Goal: Task Accomplishment & Management: Manage account settings

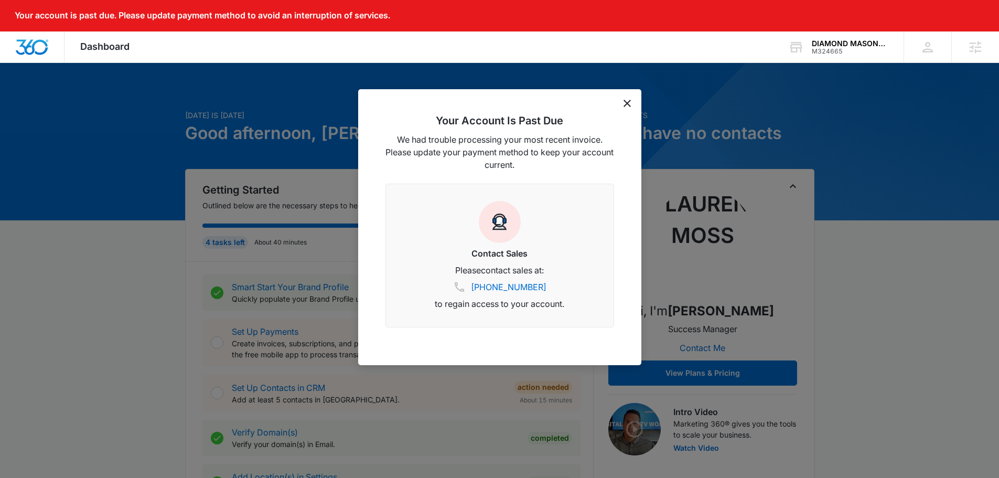
click at [631, 101] on div "Your Account Is Past Due We had trouble processing your most recent invoice. Pl…" at bounding box center [499, 227] width 283 height 276
click at [626, 105] on icon "dismiss this dialog" at bounding box center [627, 103] width 7 height 7
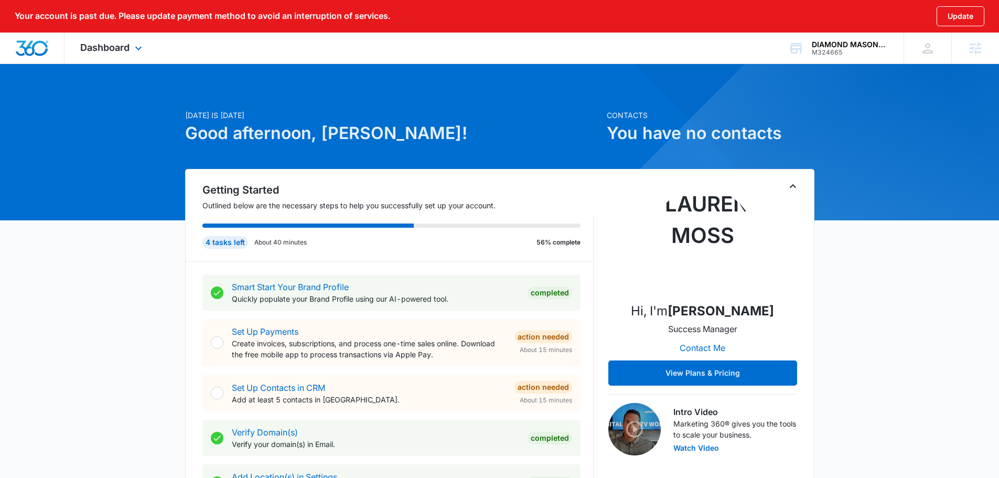
click at [132, 55] on div "Dashboard Apps Reputation Websites Forms CRM Email Social Content Ads Intellige…" at bounding box center [113, 48] width 96 height 31
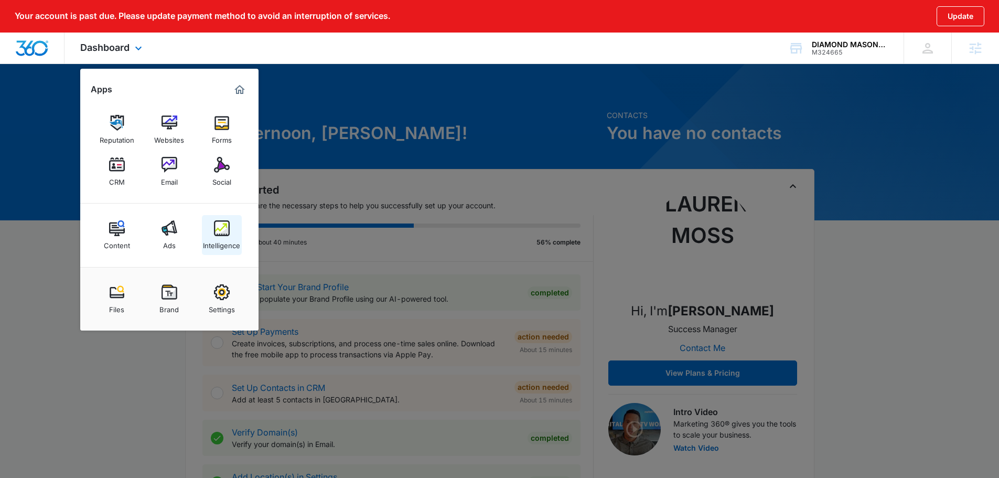
click at [225, 228] on img at bounding box center [222, 228] width 16 height 16
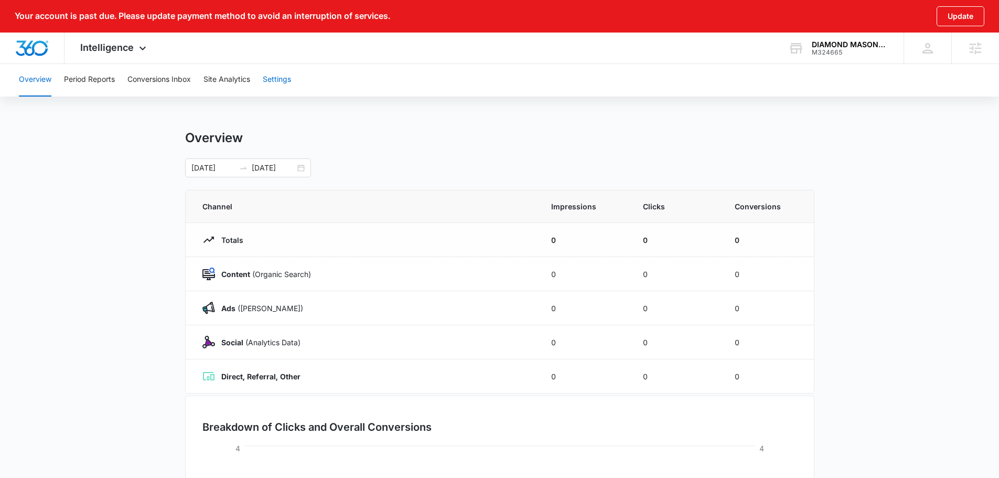
click at [280, 82] on button "Settings" at bounding box center [277, 80] width 28 height 34
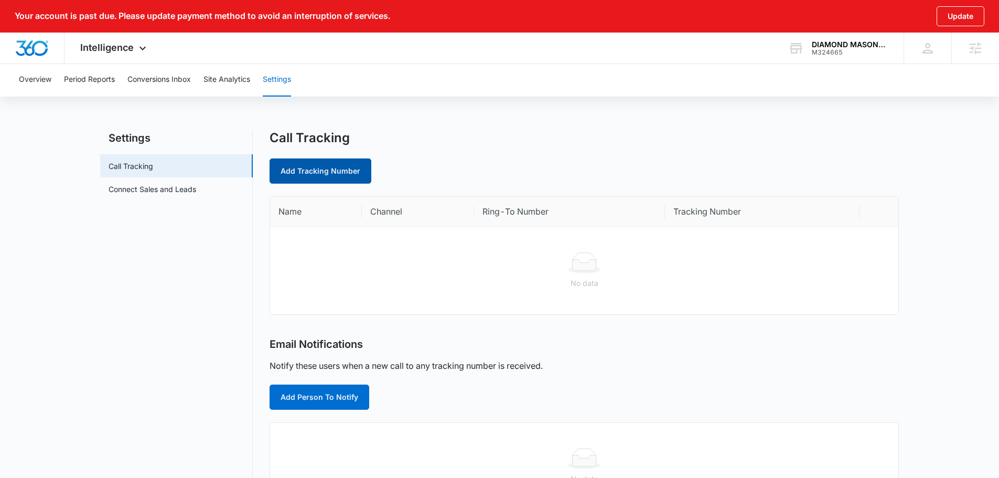
click at [329, 165] on link "Add Tracking Number" at bounding box center [321, 170] width 102 height 25
select select "by_area_code"
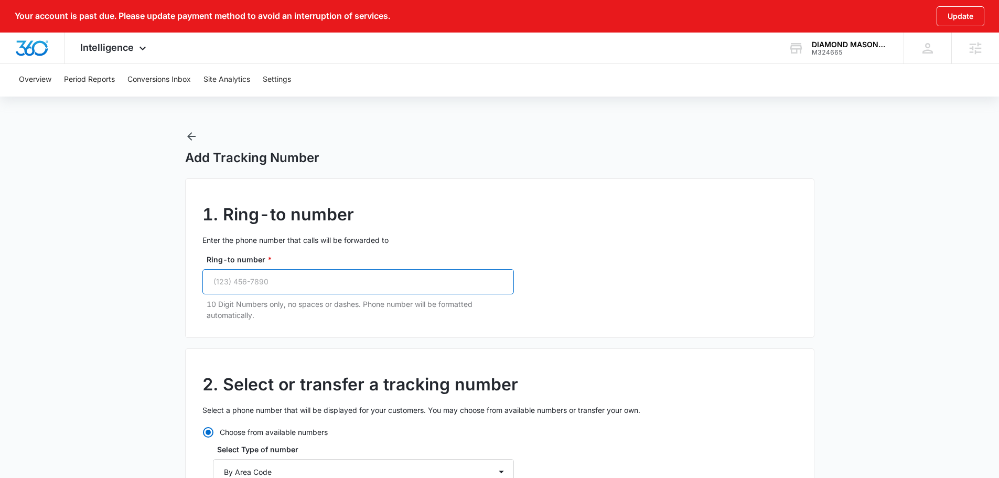
click at [323, 287] on input "Ring-to number *" at bounding box center [359, 281] width 312 height 25
paste input "[PHONE_NUMBER]"
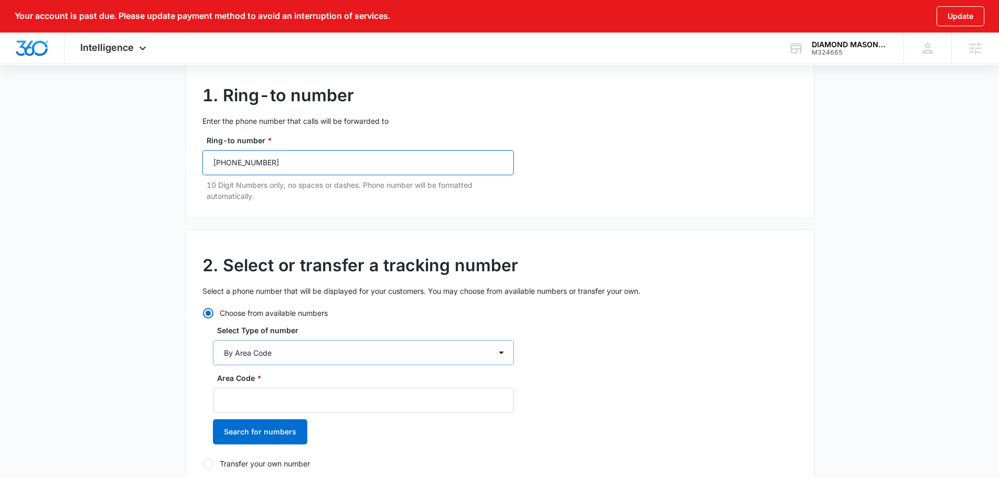
scroll to position [157, 0]
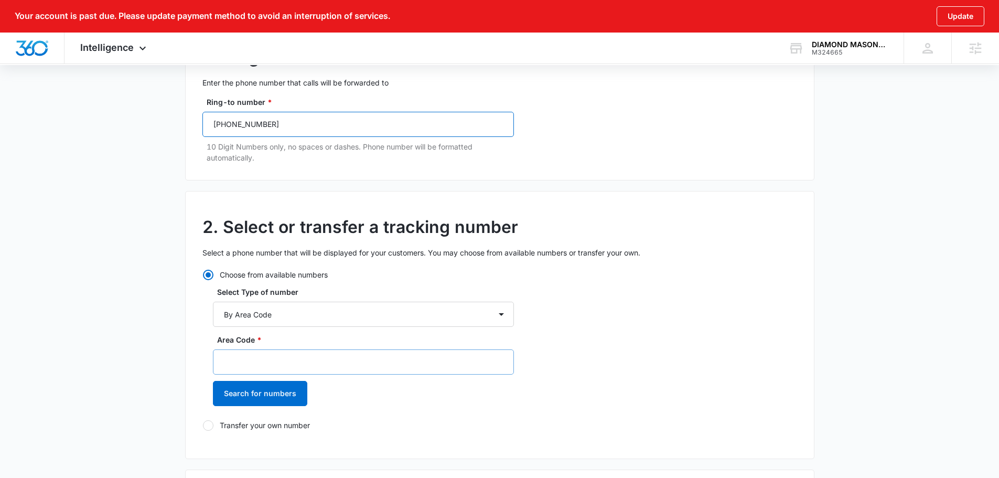
type input "[PHONE_NUMBER]"
click at [304, 360] on input "Area Code *" at bounding box center [363, 361] width 301 height 25
type input "623"
click at [280, 390] on button "Search for numbers" at bounding box center [260, 393] width 94 height 25
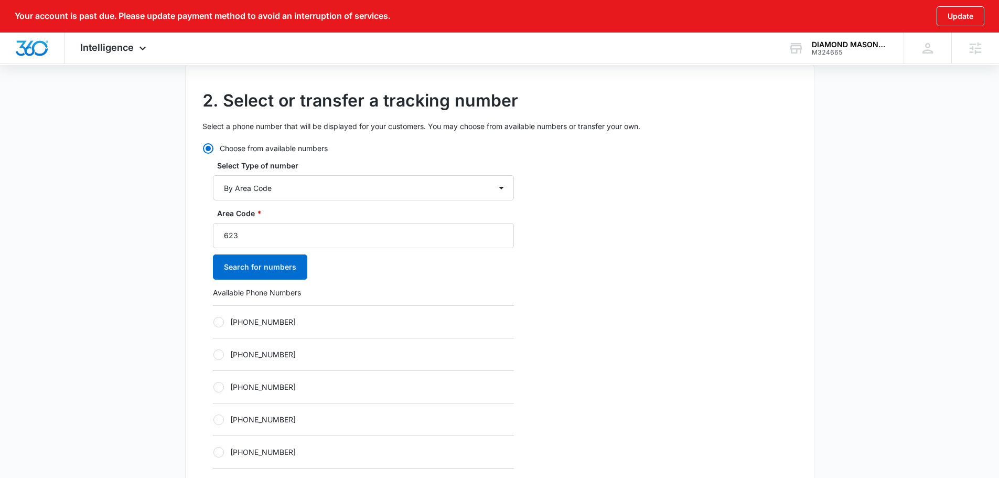
scroll to position [315, 0]
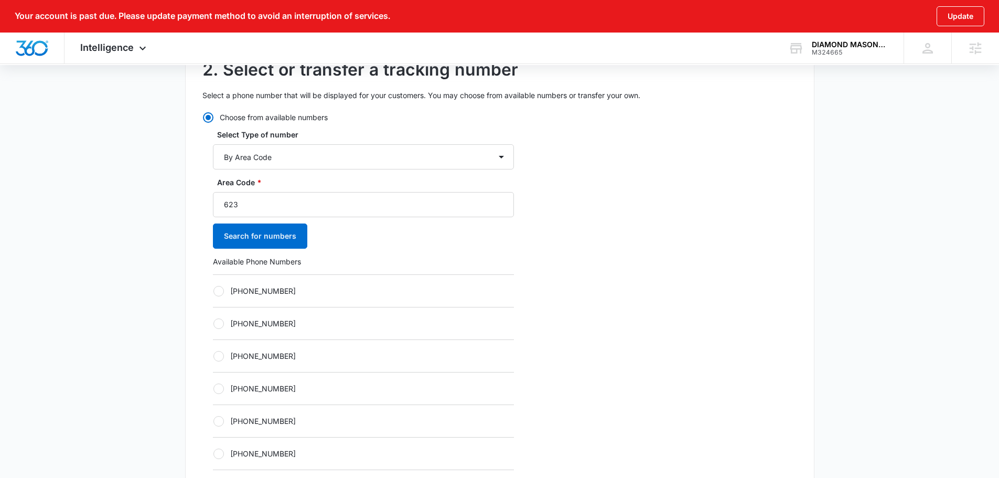
click at [295, 332] on div "[PHONE_NUMBER]" at bounding box center [363, 323] width 301 height 33
click at [275, 356] on label "[PHONE_NUMBER]" at bounding box center [363, 355] width 301 height 11
click at [214, 356] on input "[PHONE_NUMBER]" at bounding box center [213, 356] width 1 height 1
radio input "true"
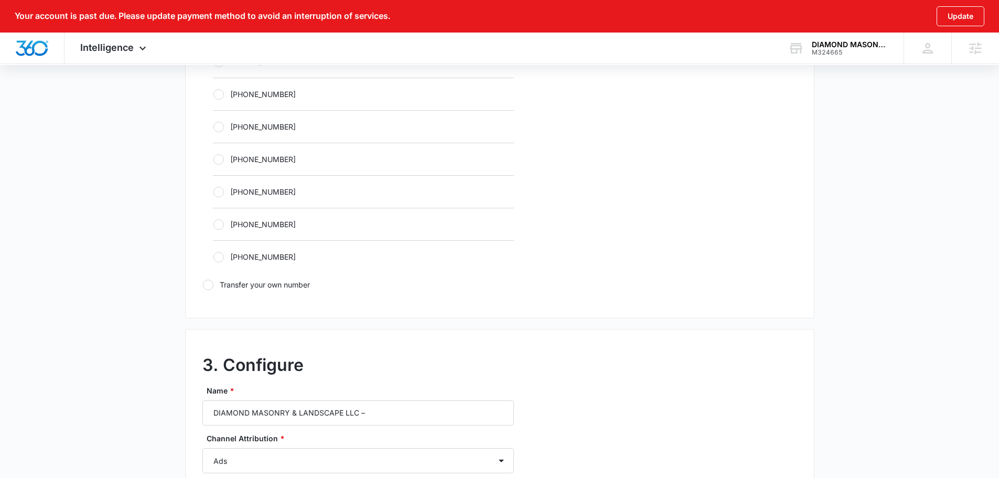
scroll to position [787, 0]
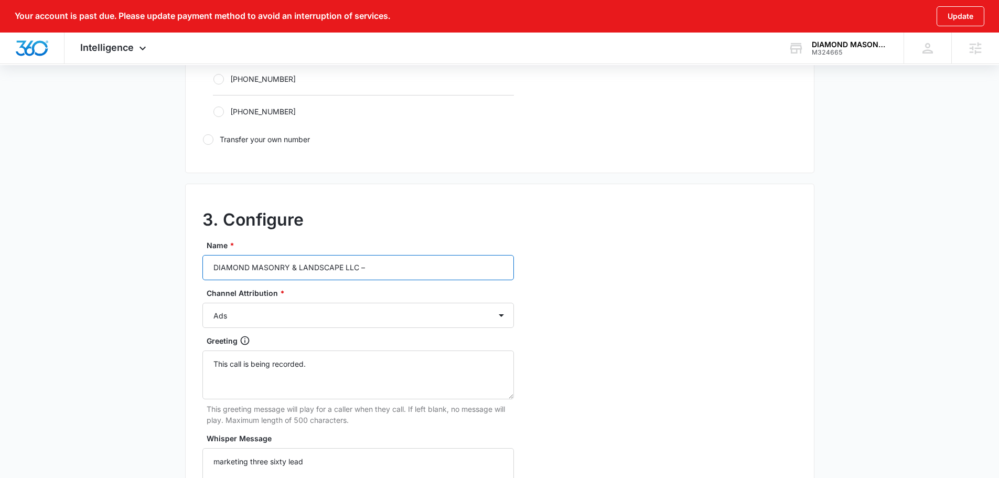
click at [397, 260] on input "DIAMOND MASONRY & LANDSCAPE LLC –" at bounding box center [359, 267] width 312 height 25
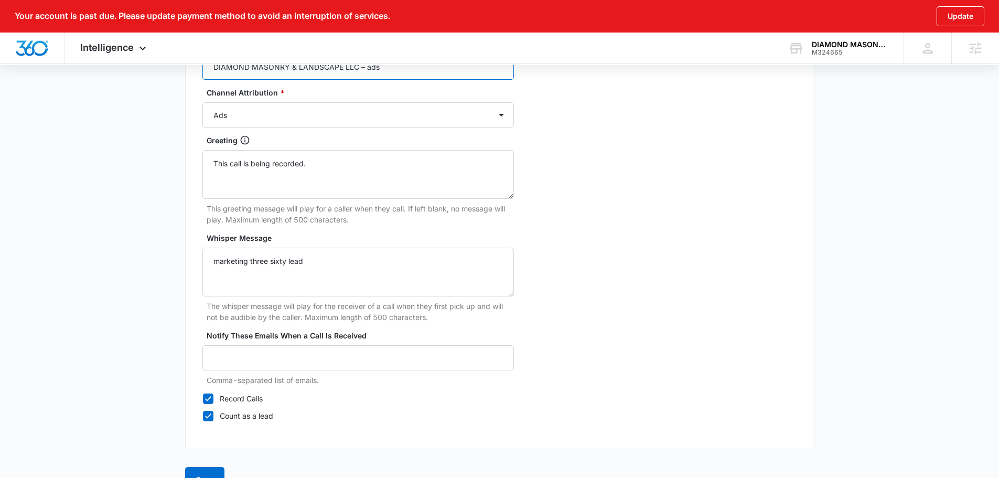
scroll to position [1014, 0]
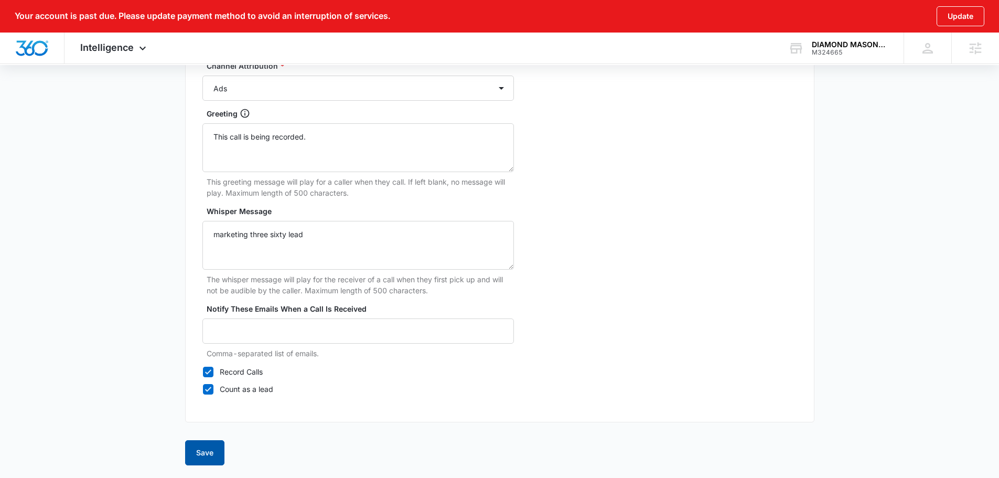
type input "DIAMOND MASONRY & LANDSCAPE LLC – ads"
click at [195, 459] on button "Save" at bounding box center [204, 452] width 39 height 25
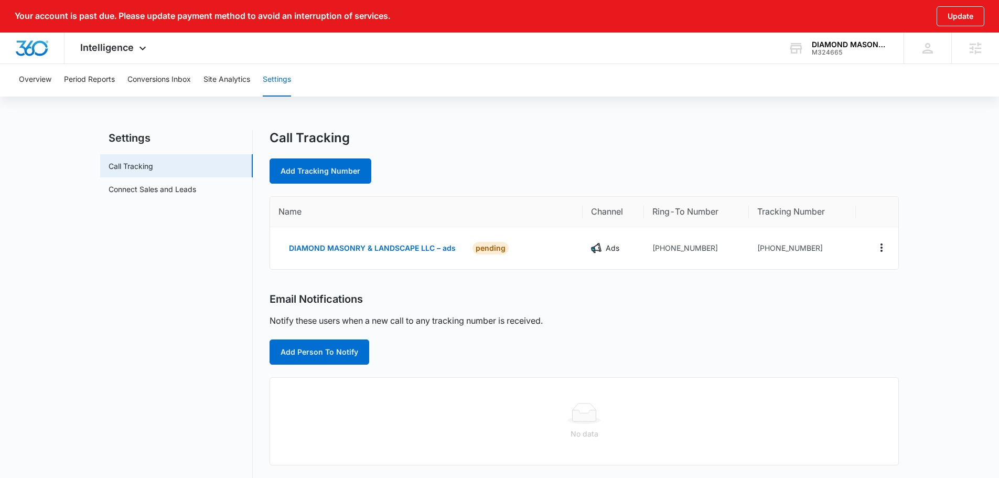
click at [92, 328] on main "Settings Call Tracking Connect Sales and Leads Call Tracking Add Tracking Numbe…" at bounding box center [499, 402] width 999 height 544
click at [333, 166] on link "Add Tracking Number" at bounding box center [321, 170] width 102 height 25
select select "by_area_code"
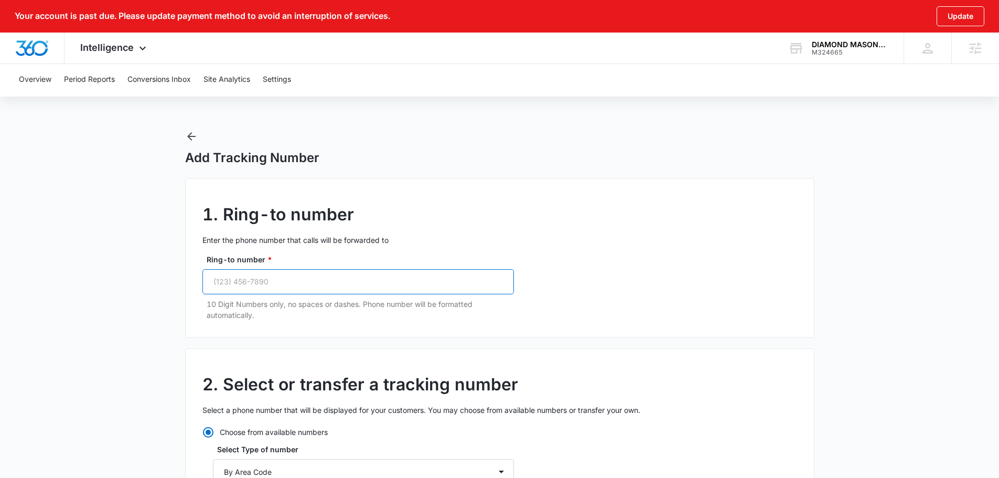
click at [302, 284] on input "Ring-to number *" at bounding box center [359, 281] width 312 height 25
paste input "[PHONE_NUMBER]"
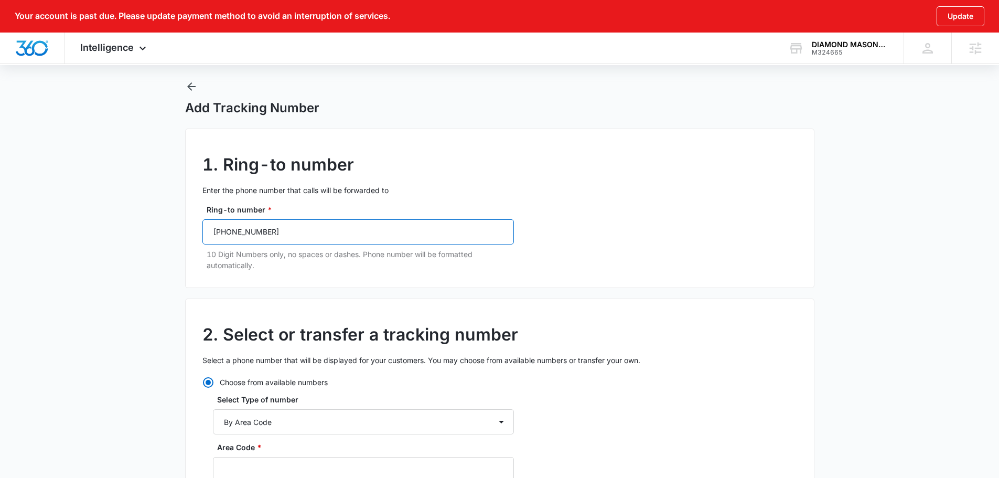
scroll to position [157, 0]
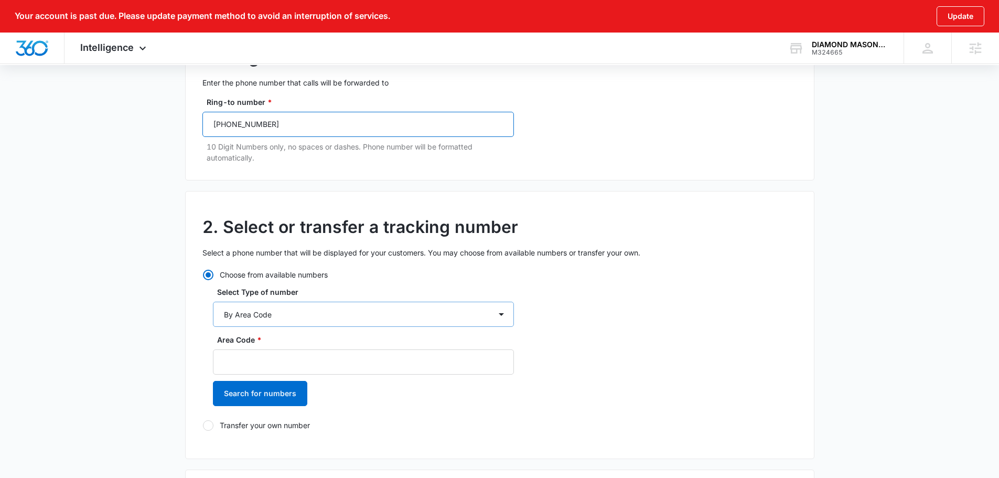
type input "[PHONE_NUMBER]"
click at [236, 308] on select "By City & State By State Only By Zip Code By Area Code Toll Free Numbers" at bounding box center [363, 314] width 301 height 25
click at [443, 280] on div "Choose from available numbers Select Type of number By City & State By State On…" at bounding box center [359, 350] width 312 height 162
click at [342, 367] on input "Area Code *" at bounding box center [363, 361] width 301 height 25
type input "623"
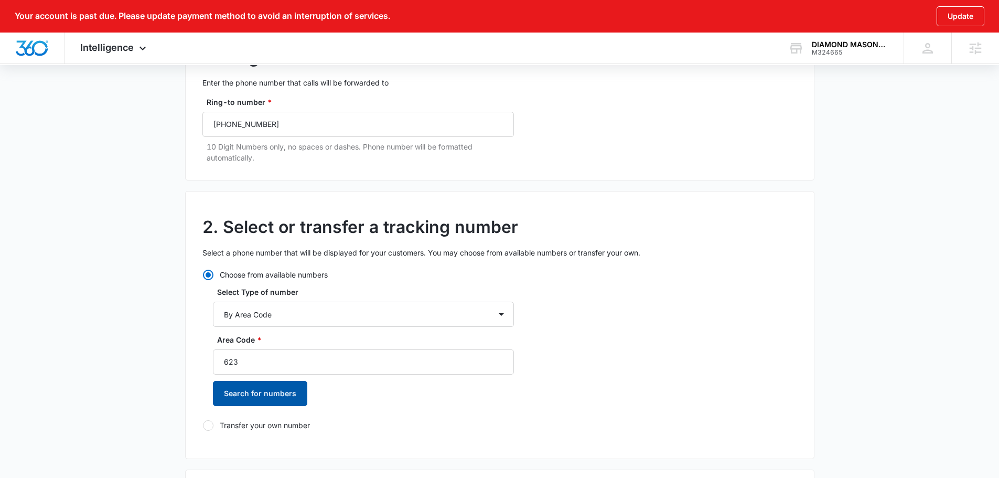
click at [269, 393] on button "Search for numbers" at bounding box center [260, 393] width 94 height 25
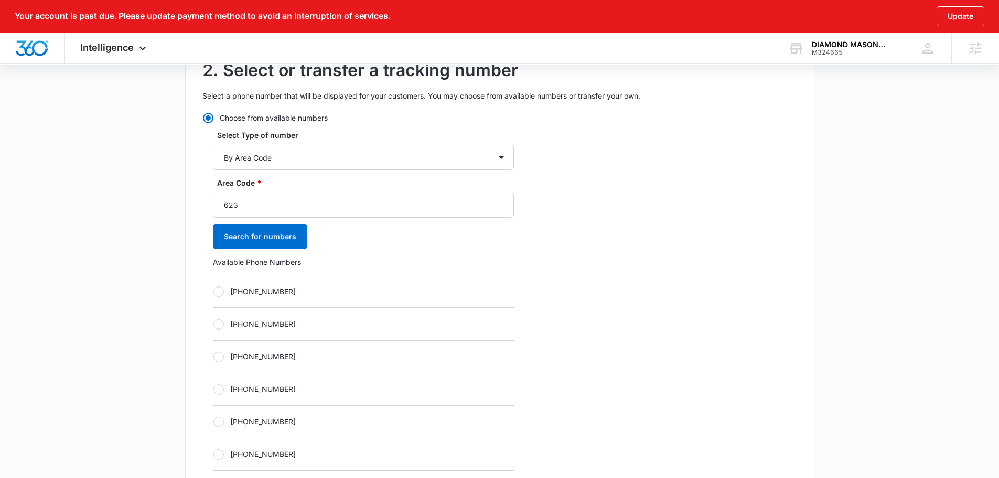
scroll to position [315, 0]
click at [283, 359] on label "[PHONE_NUMBER]" at bounding box center [363, 355] width 301 height 11
click at [214, 356] on input "[PHONE_NUMBER]" at bounding box center [213, 356] width 1 height 1
radio input "true"
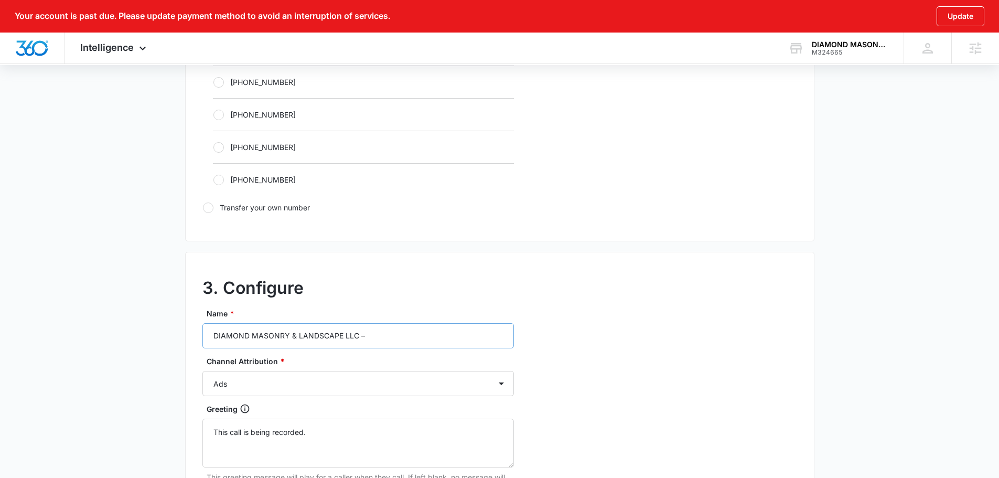
scroll to position [734, 0]
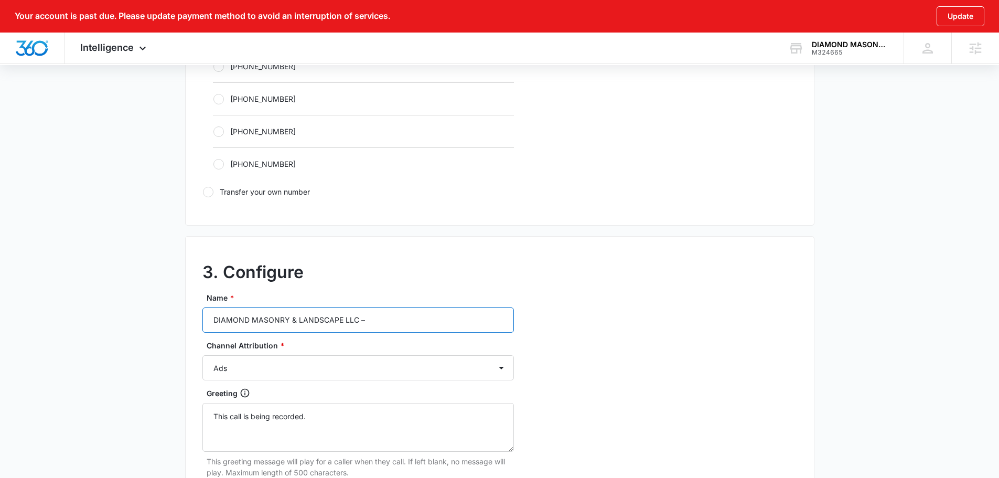
click at [333, 322] on input "DIAMOND MASONRY & LANDSCAPE LLC –" at bounding box center [359, 319] width 312 height 25
click at [406, 319] on input "DIAMOND MASONRY & LANDSCAPE LLC –" at bounding box center [359, 319] width 312 height 25
type input "DIAMOND MASONRY & LANDSCAPE LLC – content"
click at [360, 368] on select "Ads Local Service Ads Content Social Other" at bounding box center [359, 367] width 312 height 25
select select "CONTENT"
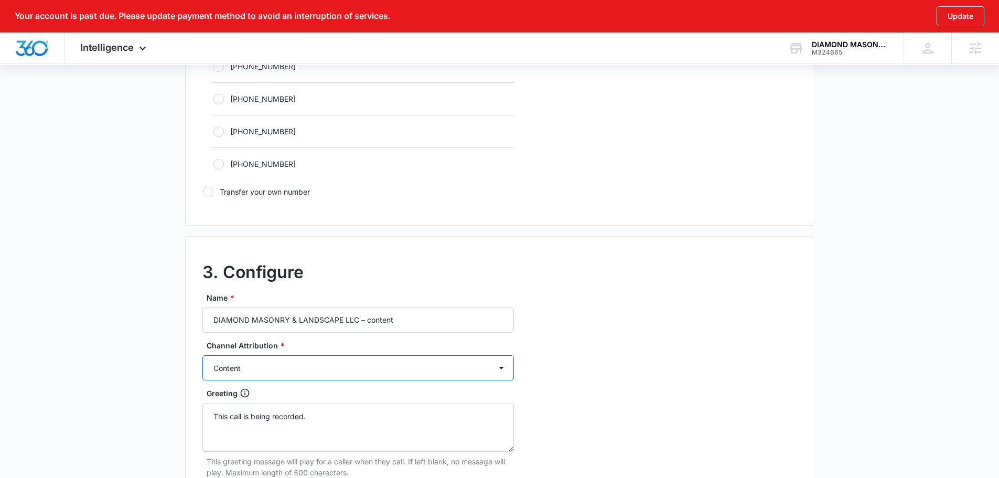
click at [203, 355] on select "Ads Local Service Ads Content Social Other" at bounding box center [359, 367] width 312 height 25
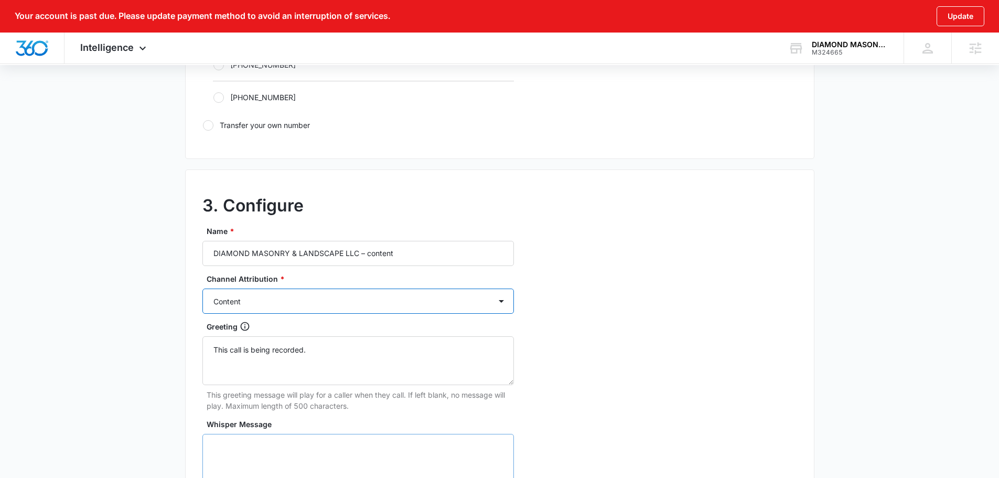
scroll to position [944, 0]
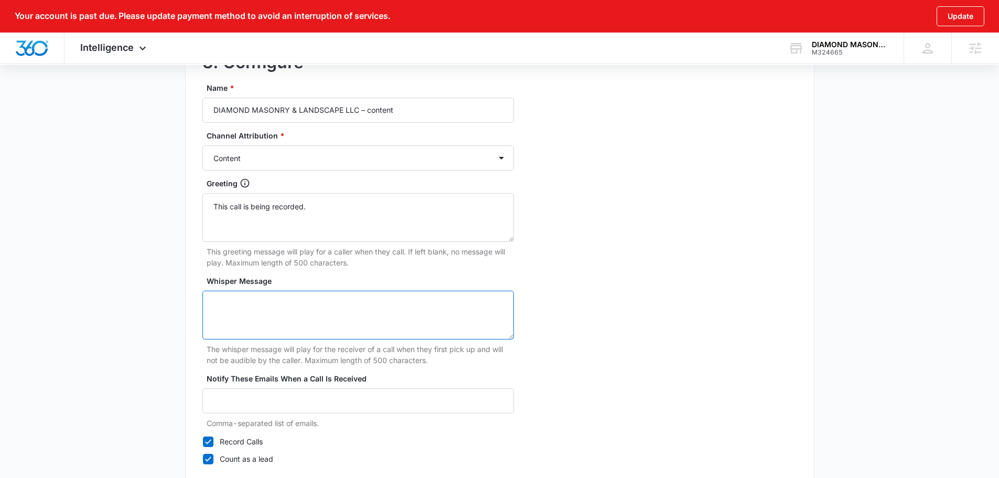
click at [317, 327] on textarea "Whisper Message" at bounding box center [359, 315] width 312 height 49
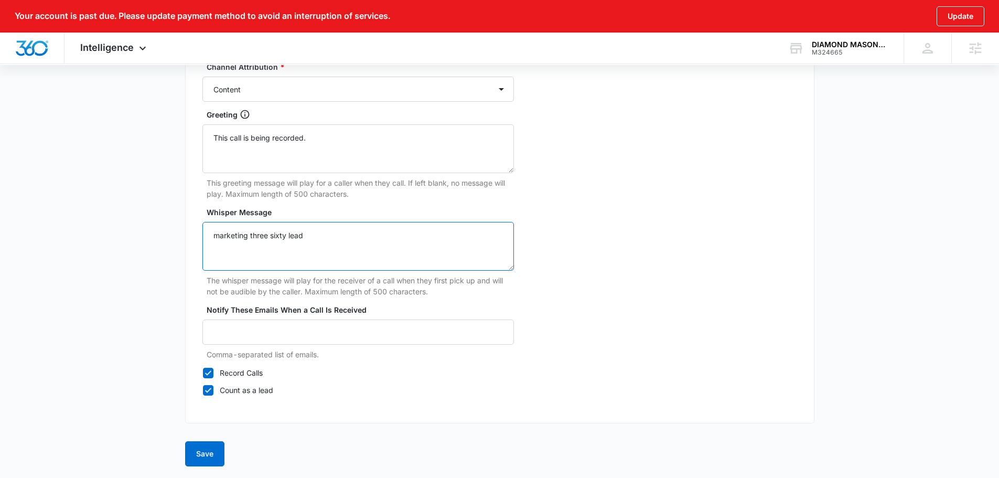
scroll to position [1014, 0]
type textarea "marketing three sixty lead"
click at [197, 451] on button "Save" at bounding box center [204, 452] width 39 height 25
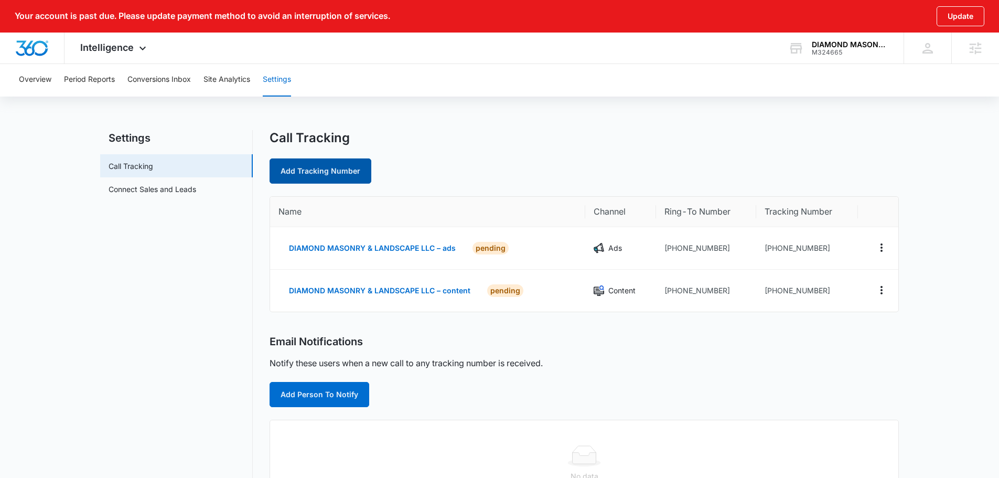
click at [311, 169] on link "Add Tracking Number" at bounding box center [321, 170] width 102 height 25
select select "by_area_code"
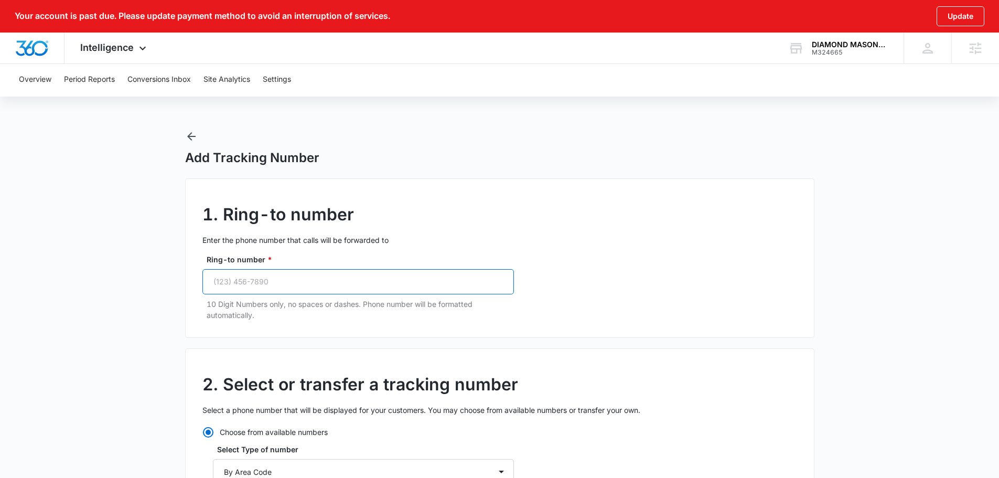
click at [284, 292] on input "Ring-to number *" at bounding box center [359, 281] width 312 height 25
paste input "[PHONE_NUMBER]"
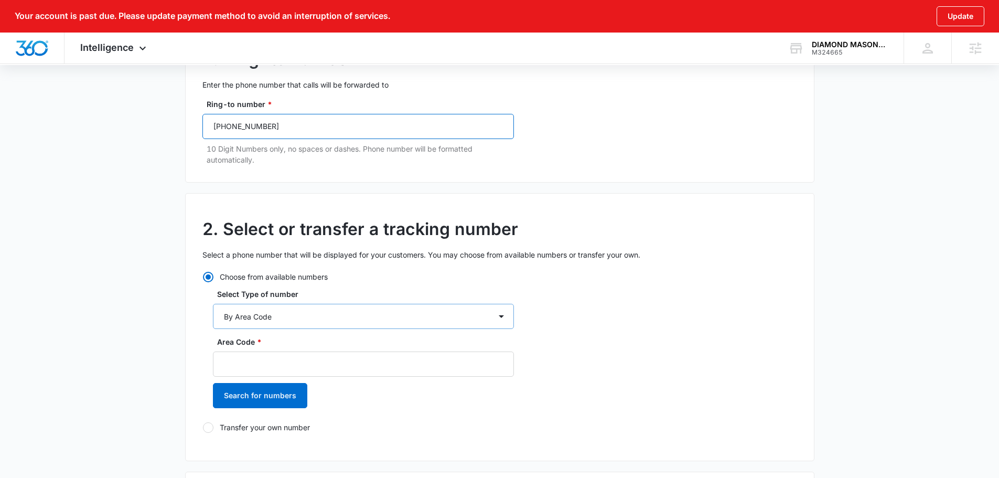
scroll to position [157, 0]
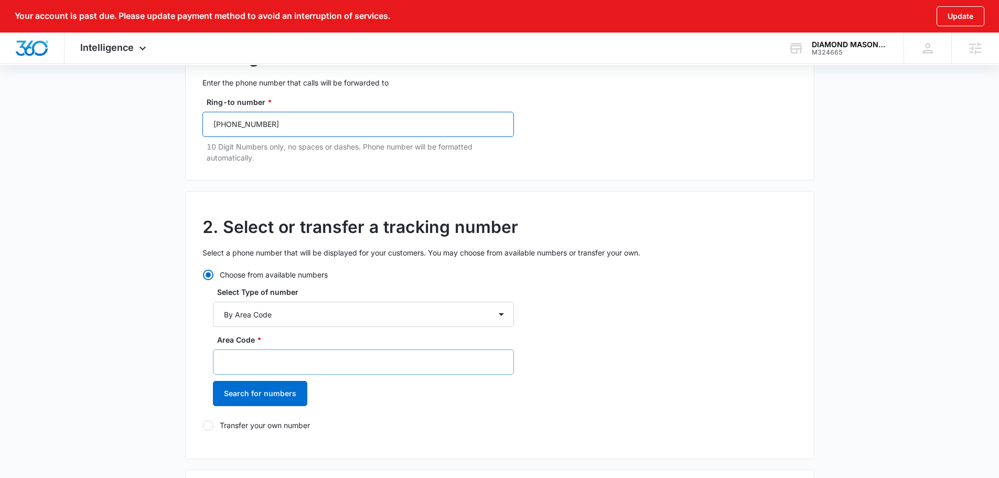
type input "[PHONE_NUMBER]"
click at [286, 363] on input "Area Code *" at bounding box center [363, 361] width 301 height 25
type input "623"
click at [262, 396] on button "Search for numbers" at bounding box center [260, 393] width 94 height 25
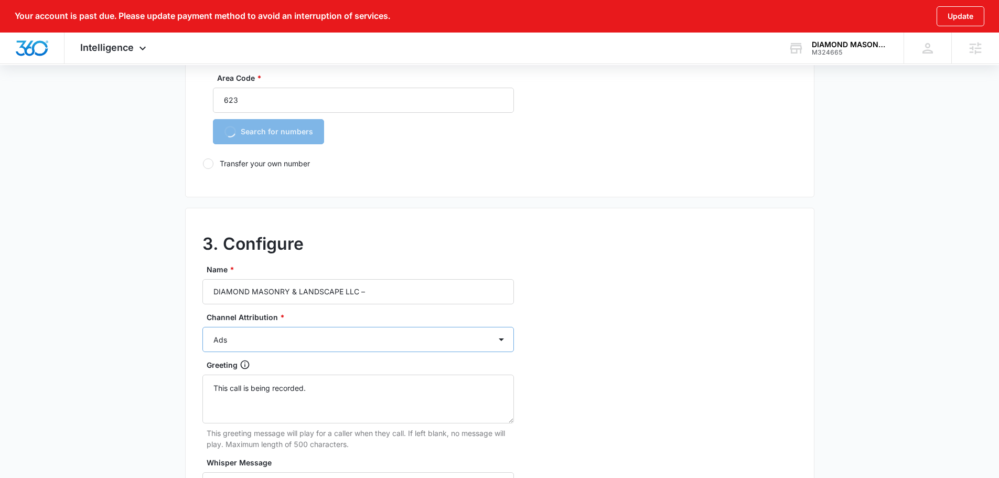
scroll to position [420, 0]
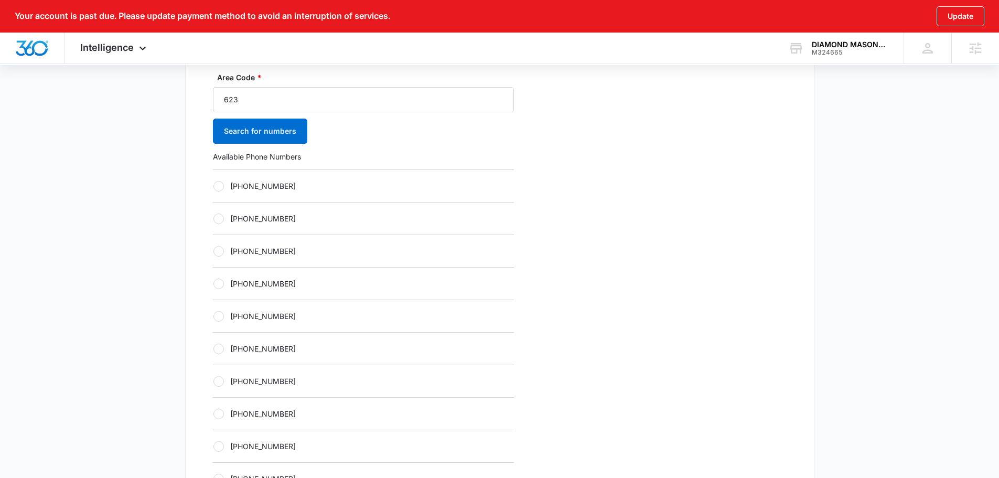
click at [275, 317] on label "[PHONE_NUMBER]" at bounding box center [363, 316] width 301 height 11
click at [214, 316] on input "[PHONE_NUMBER]" at bounding box center [213, 316] width 1 height 1
radio input "true"
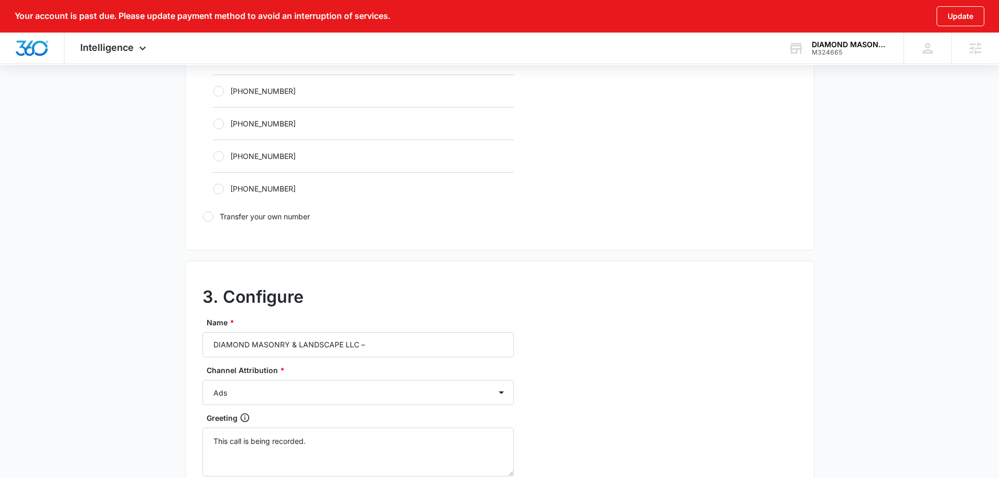
scroll to position [734, 0]
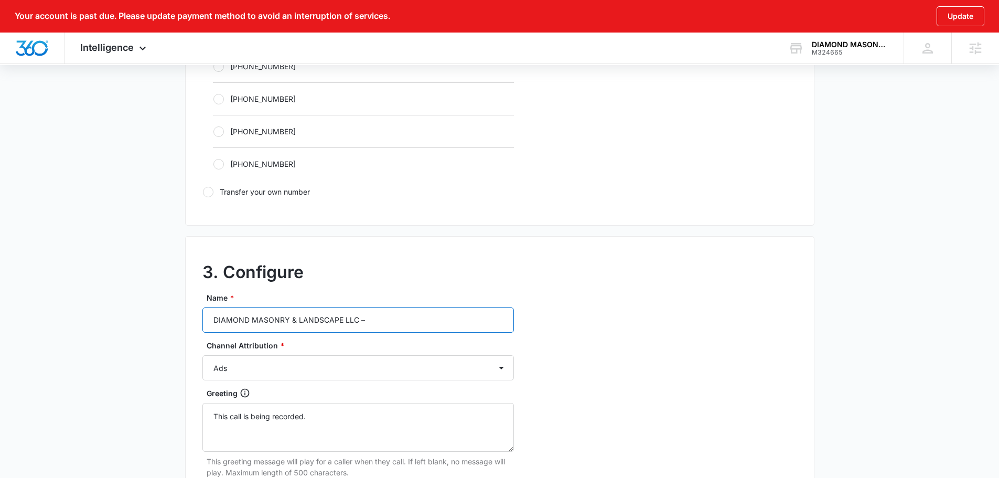
click at [404, 327] on input "DIAMOND MASONRY & LANDSCAPE LLC –" at bounding box center [359, 319] width 312 height 25
type input "DIAMOND MASONRY & LANDSCAPE LLC – social"
click at [305, 365] on select "Ads Local Service Ads Content Social Other" at bounding box center [359, 367] width 312 height 25
select select "SOCIAL"
click at [203, 355] on select "Ads Local Service Ads Content Social Other" at bounding box center [359, 367] width 312 height 25
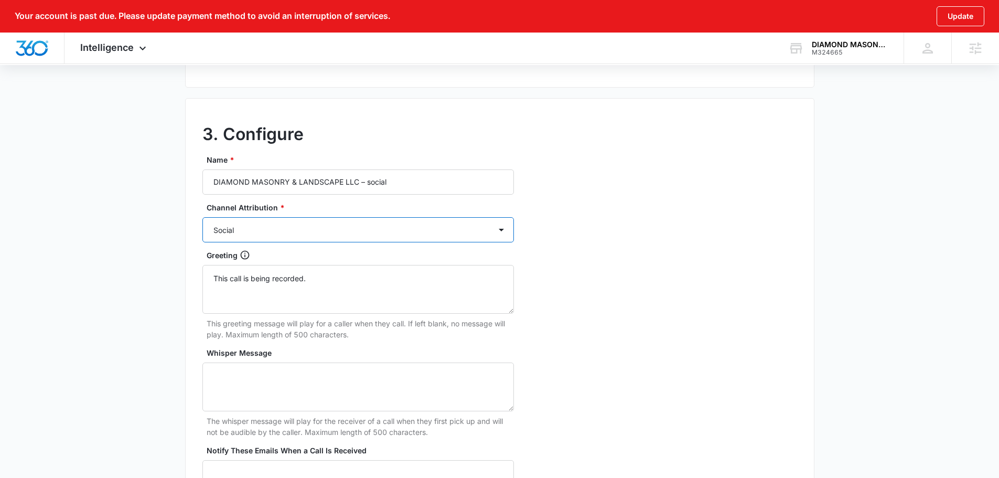
scroll to position [892, 0]
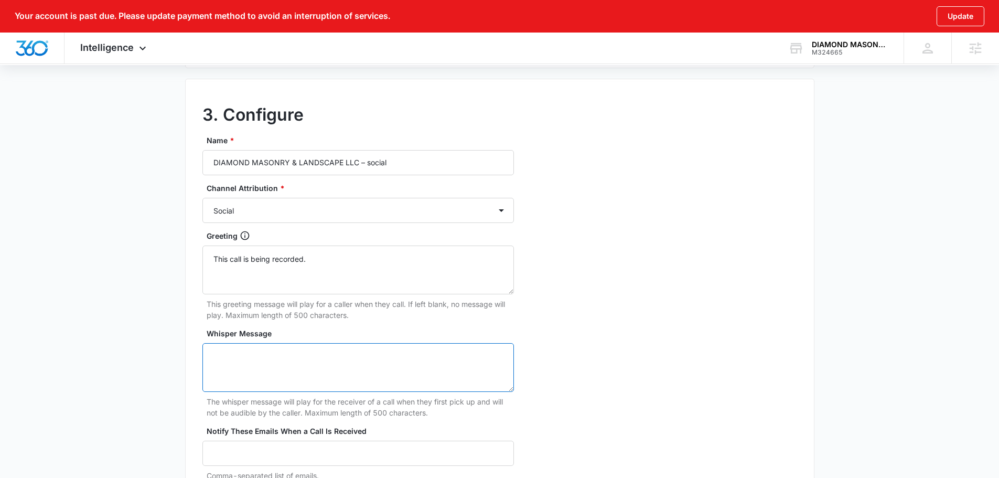
click at [335, 378] on textarea "Whisper Message" at bounding box center [359, 367] width 312 height 49
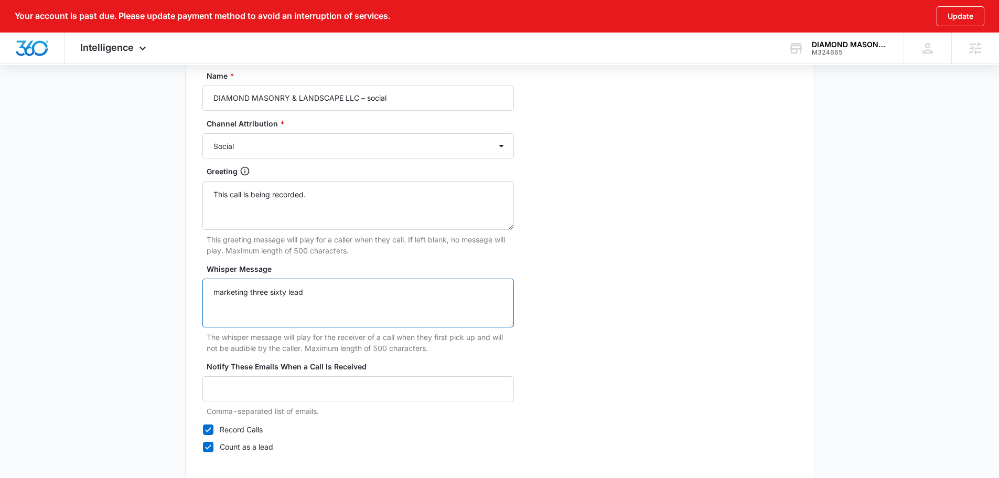
scroll to position [1014, 0]
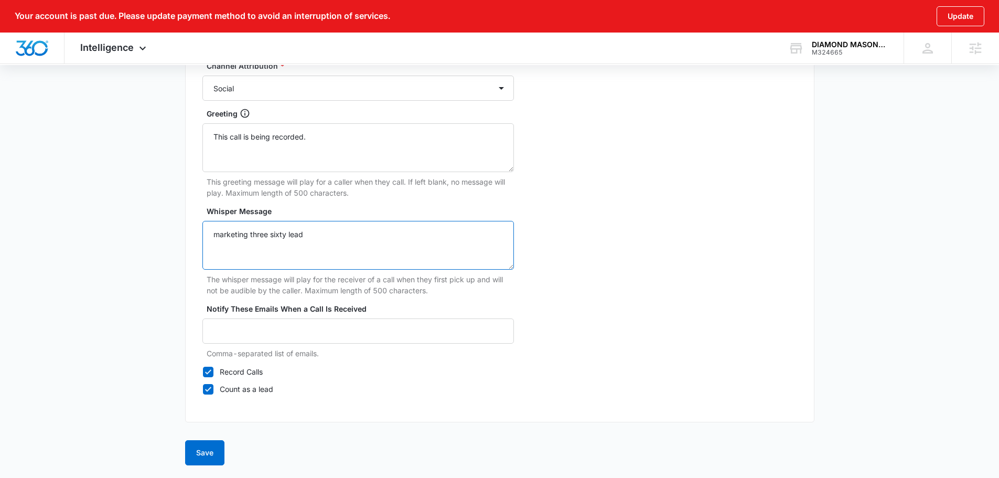
type textarea "marketing three sixty lead"
click at [201, 441] on button "Save" at bounding box center [204, 452] width 39 height 25
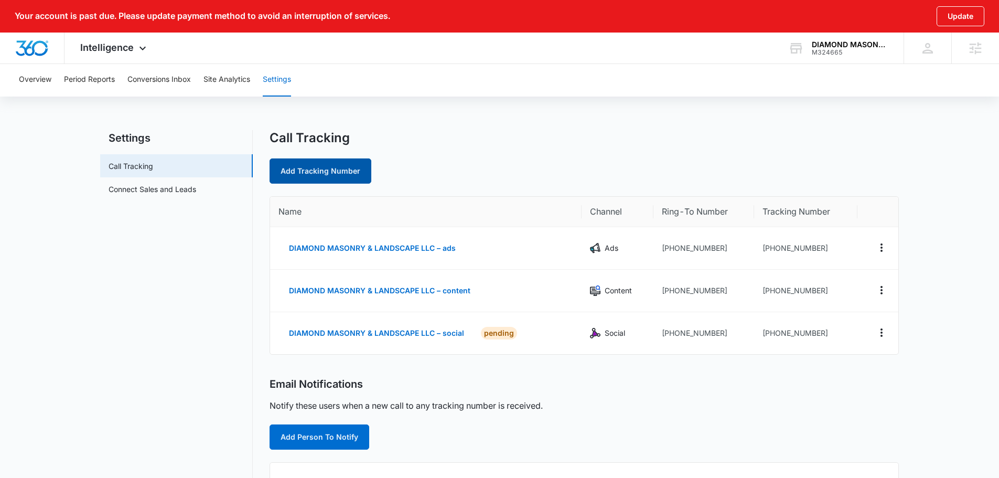
click at [335, 161] on link "Add Tracking Number" at bounding box center [321, 170] width 102 height 25
select select "by_area_code"
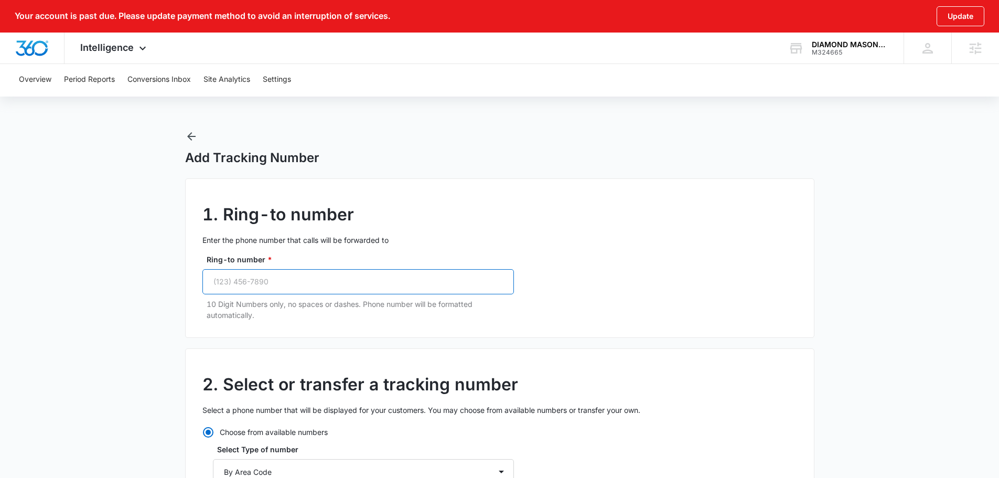
click at [304, 286] on input "Ring-to number *" at bounding box center [359, 281] width 312 height 25
paste input "[PHONE_NUMBER]"
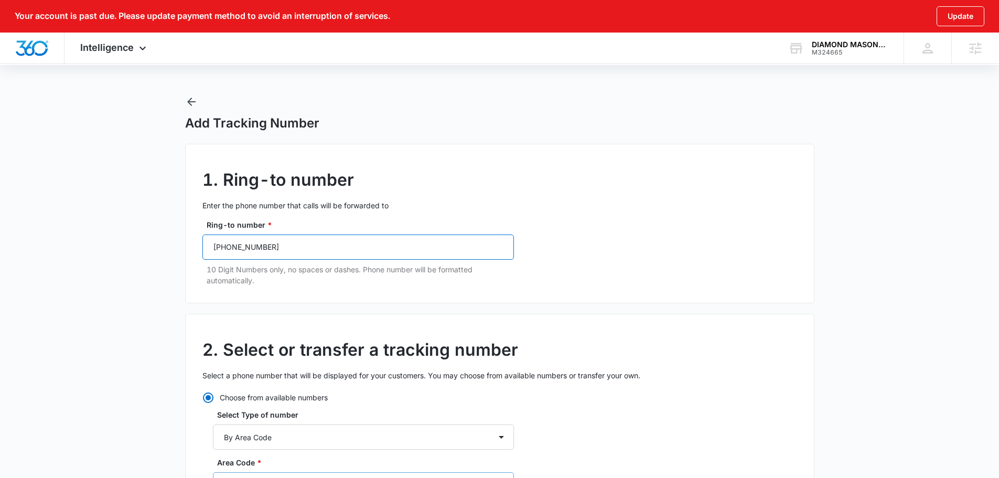
scroll to position [210, 0]
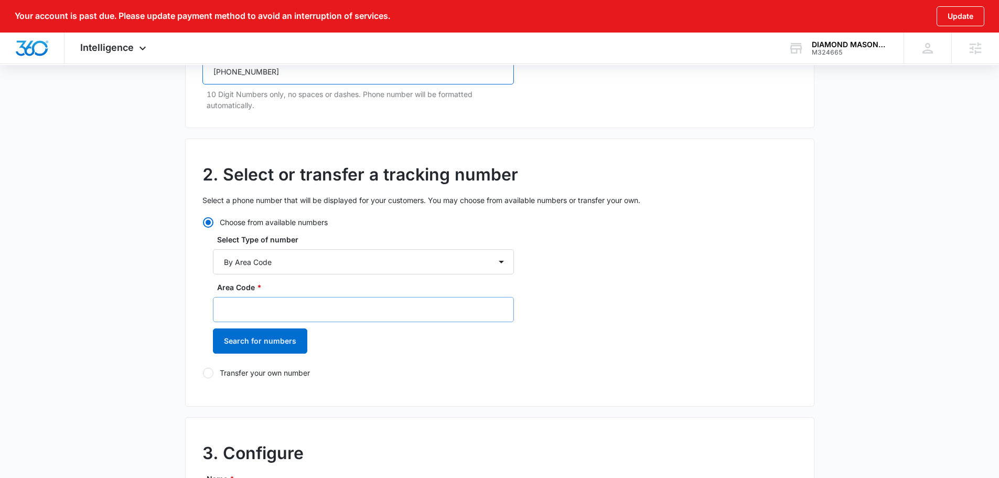
type input "[PHONE_NUMBER]"
click at [294, 303] on input "Area Code *" at bounding box center [363, 309] width 301 height 25
type input "623"
click at [275, 334] on button "Search for numbers" at bounding box center [260, 340] width 94 height 25
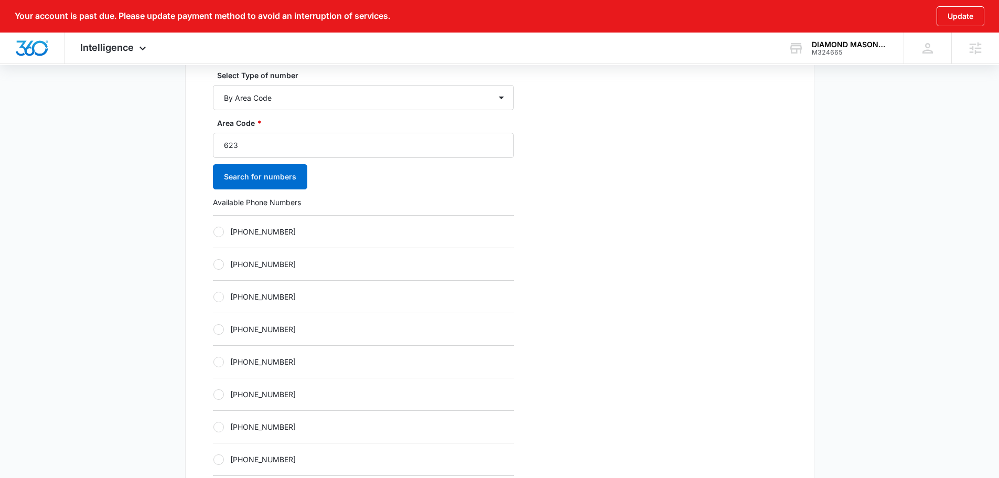
scroll to position [525, 0]
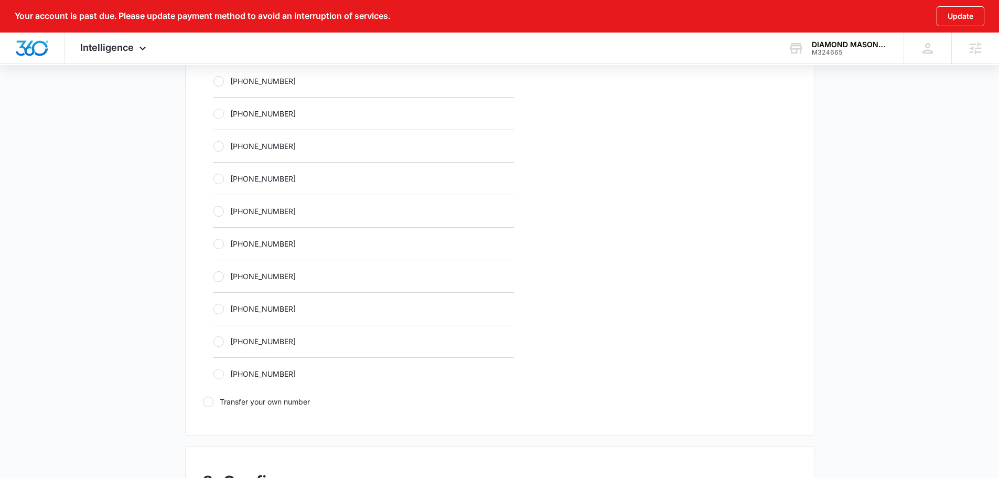
click at [273, 243] on label "[PHONE_NUMBER]" at bounding box center [363, 243] width 301 height 11
click at [214, 243] on input "[PHONE_NUMBER]" at bounding box center [213, 243] width 1 height 1
radio input "true"
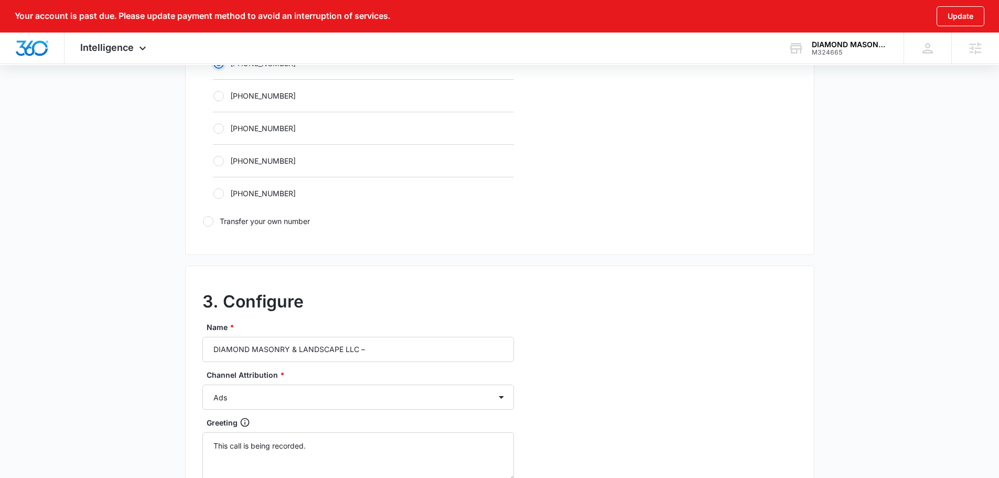
scroll to position [839, 0]
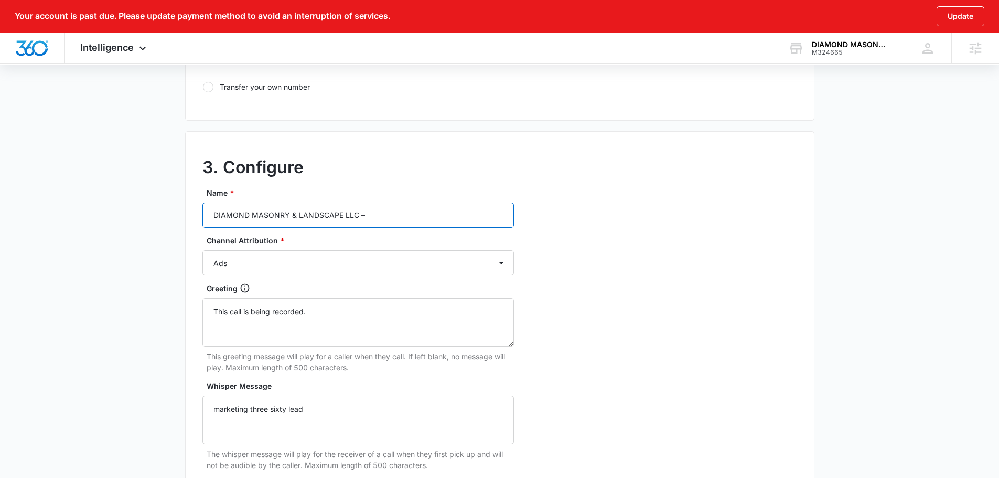
click at [383, 225] on input "DIAMOND MASONRY & LANDSCAPE LLC –" at bounding box center [359, 215] width 312 height 25
type input "DIAMOND MASONRY & LANDSCAPE LLC – other"
click at [287, 265] on select "Ads Local Service Ads Content Social Other" at bounding box center [359, 262] width 312 height 25
select select "OTHER"
click at [203, 250] on select "Ads Local Service Ads Content Social Other" at bounding box center [359, 262] width 312 height 25
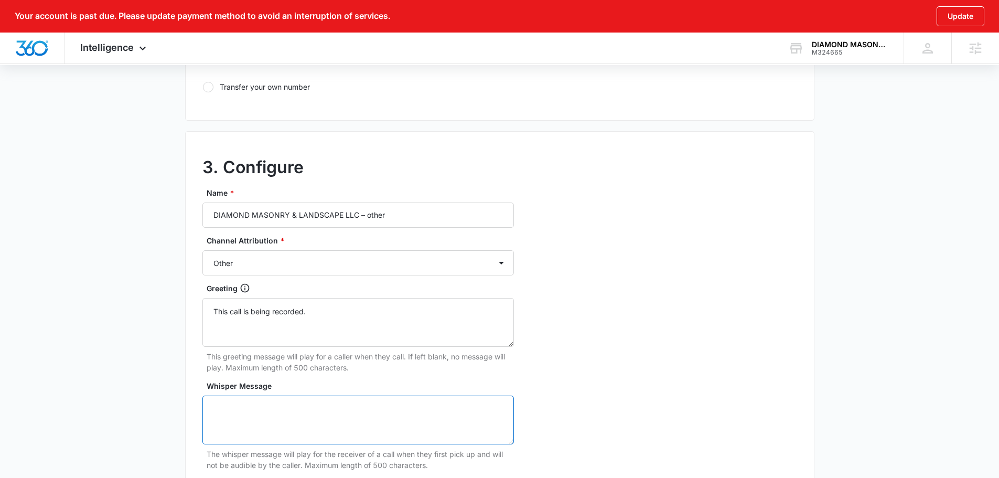
click at [360, 430] on textarea "Whisper Message" at bounding box center [359, 420] width 312 height 49
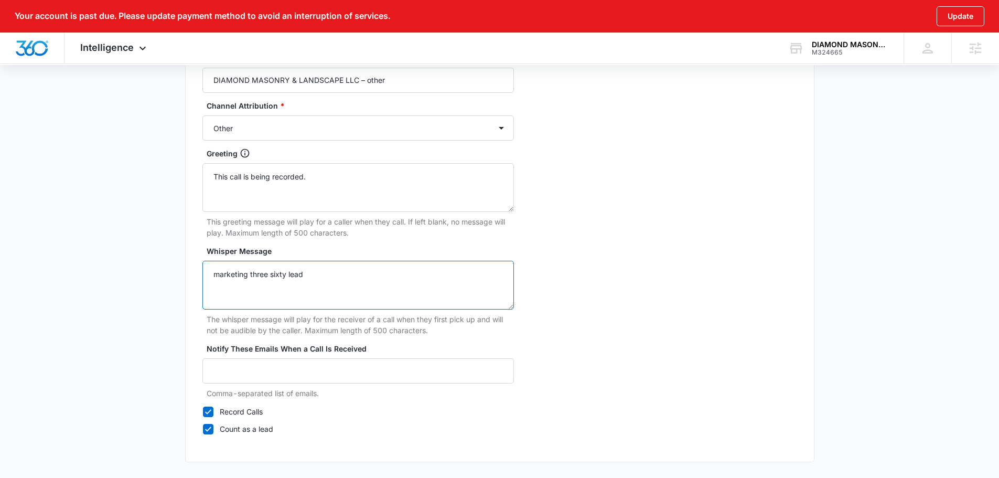
scroll to position [1014, 0]
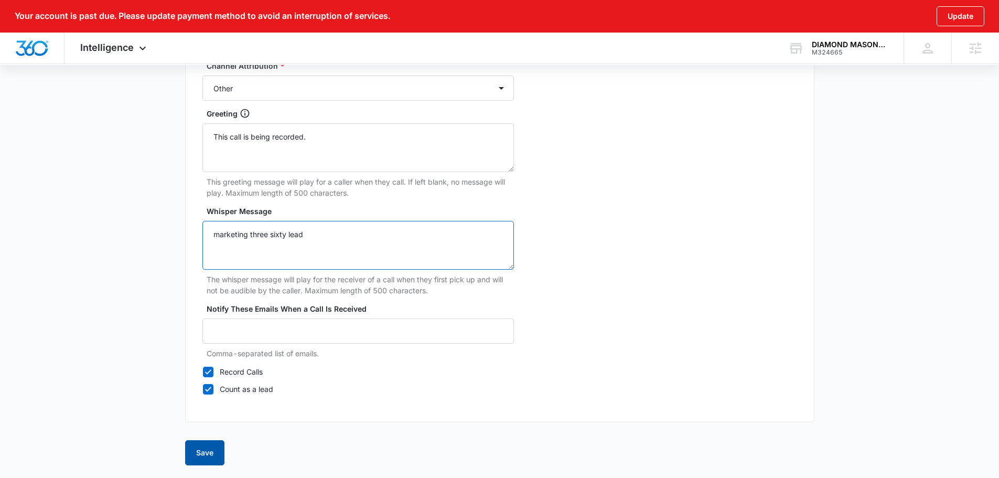
type textarea "marketing three sixty lead"
click at [198, 448] on button "Save" at bounding box center [204, 452] width 39 height 25
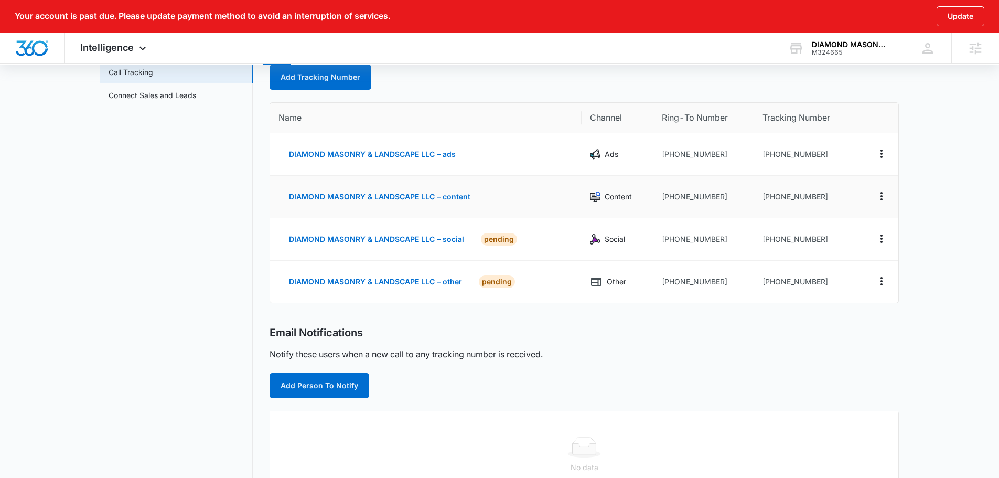
scroll to position [262, 0]
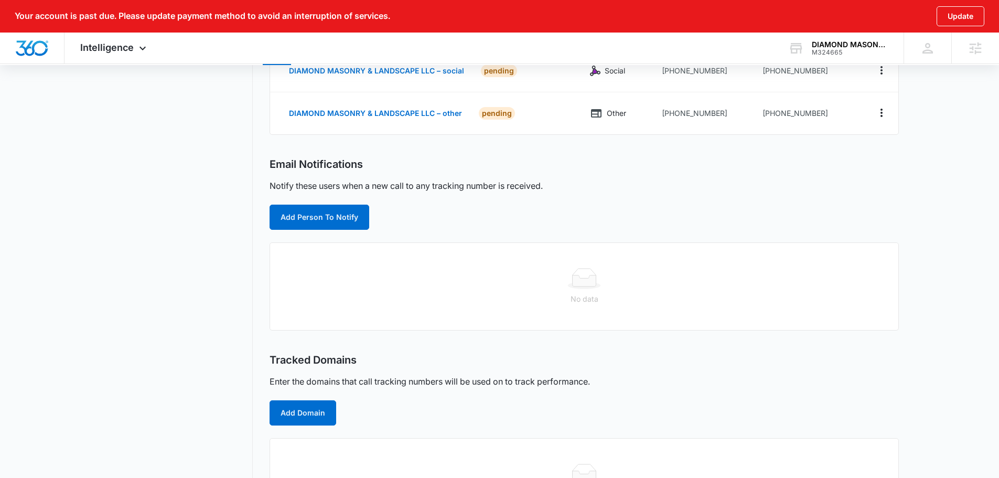
click at [352, 231] on div "Call Tracking Add Tracking Number Name Channel Ring-To Number Tracking Number D…" at bounding box center [585, 197] width 630 height 658
click at [350, 223] on button "Add Person To Notify" at bounding box center [320, 217] width 100 height 25
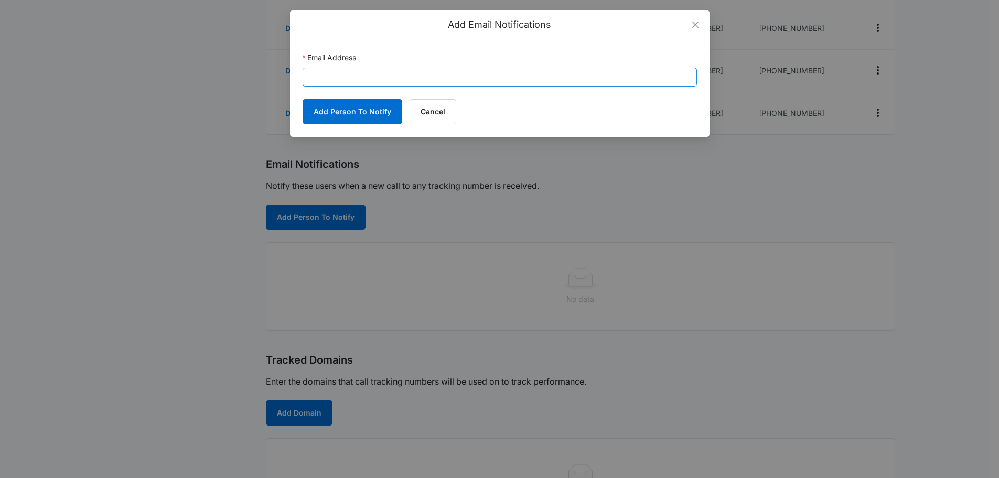
click at [414, 68] on div "Email Address" at bounding box center [500, 69] width 395 height 35
click at [414, 77] on input "Email Address" at bounding box center [500, 77] width 395 height 19
paste input "[EMAIL_ADDRESS][DOMAIN_NAME]"
type input "[EMAIL_ADDRESS][DOMAIN_NAME]"
click at [364, 117] on button "Add Person To Notify" at bounding box center [353, 111] width 100 height 25
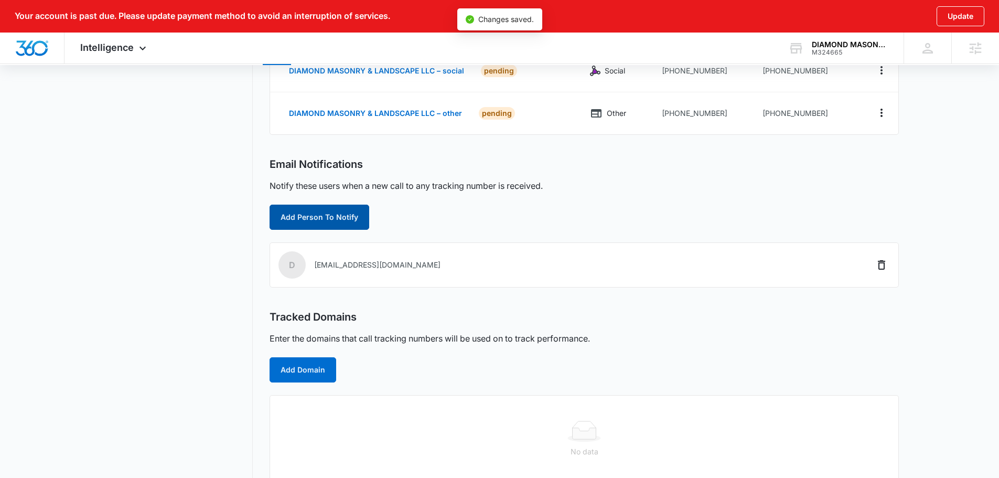
click at [335, 220] on button "Add Person To Notify" at bounding box center [320, 217] width 100 height 25
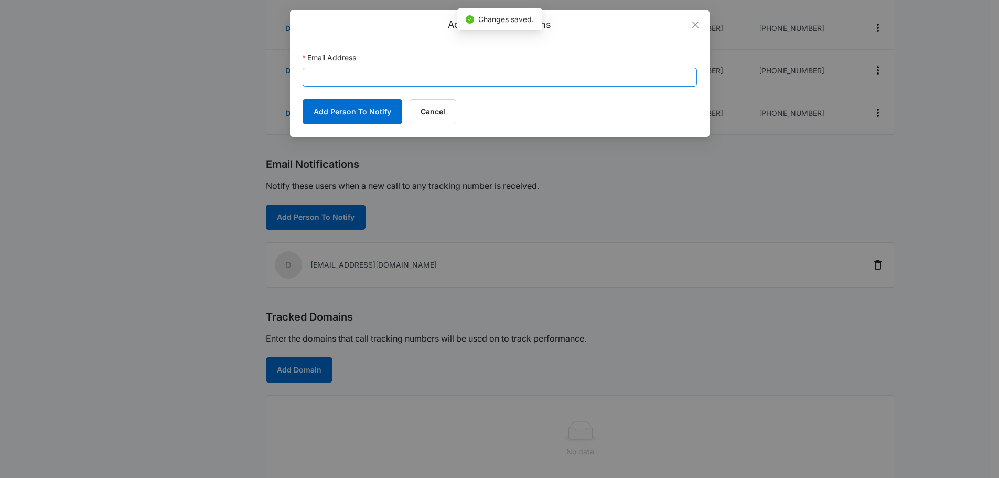
click at [392, 86] on form "Email Address Add Person To Notify Cancel" at bounding box center [500, 88] width 395 height 72
click at [372, 80] on input "Email Address" at bounding box center [500, 77] width 395 height 19
paste input "[EMAIL_ADDRESS][PERSON_NAME][DOMAIN_NAME]"
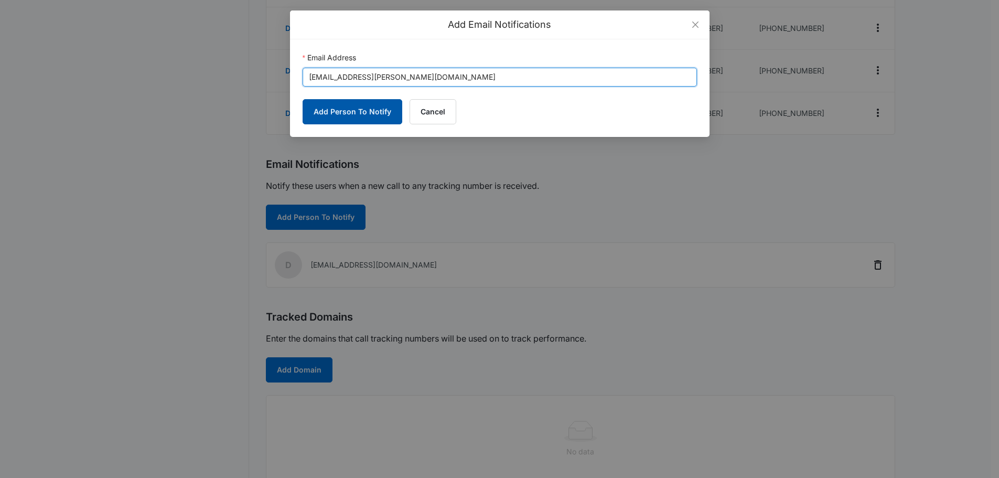
type input "[EMAIL_ADDRESS][PERSON_NAME][DOMAIN_NAME]"
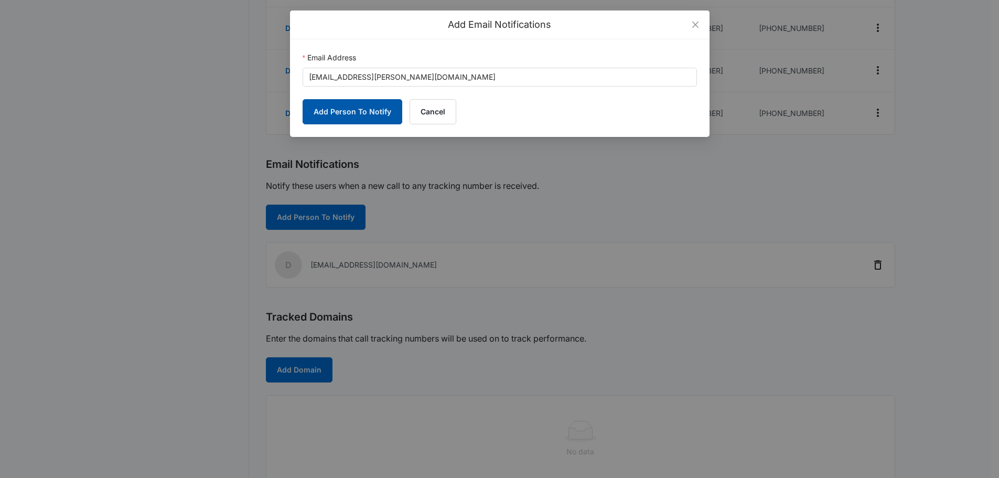
click at [334, 114] on button "Add Person To Notify" at bounding box center [353, 111] width 100 height 25
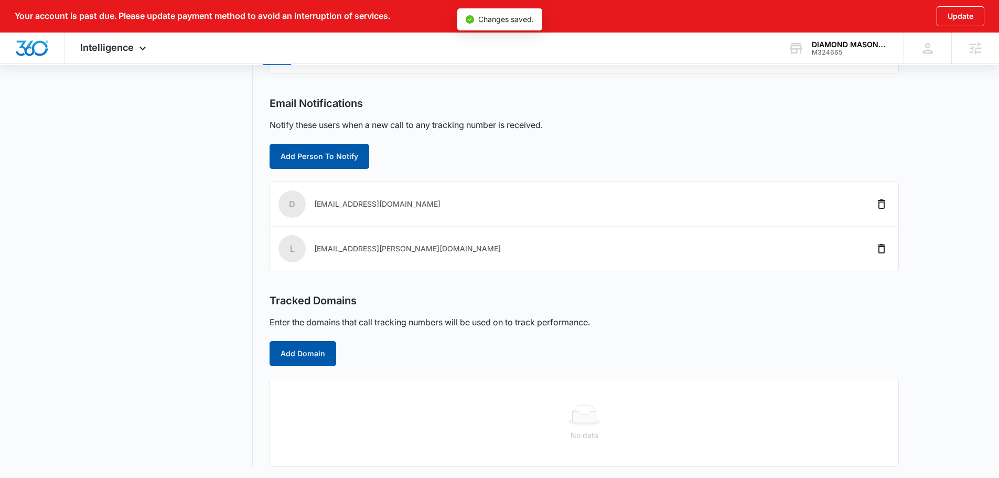
scroll to position [325, 0]
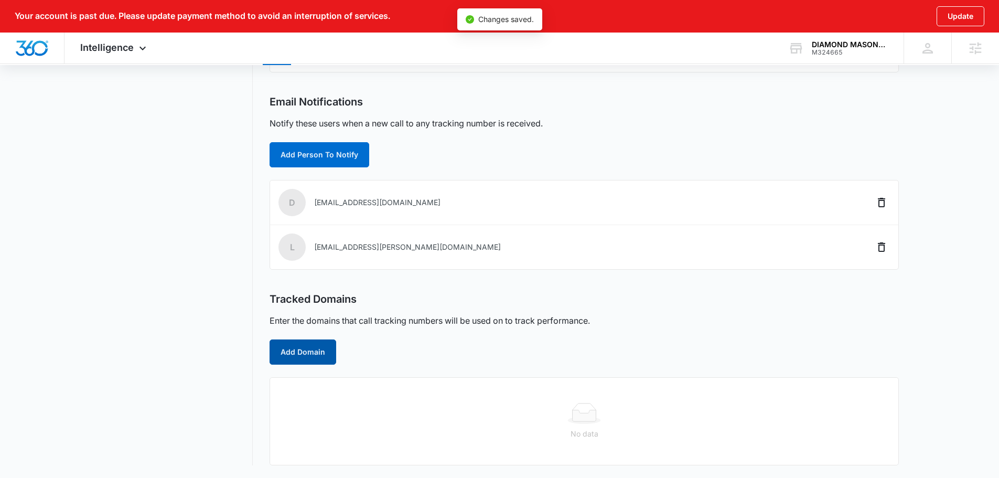
click at [319, 359] on button "Add Domain" at bounding box center [303, 351] width 67 height 25
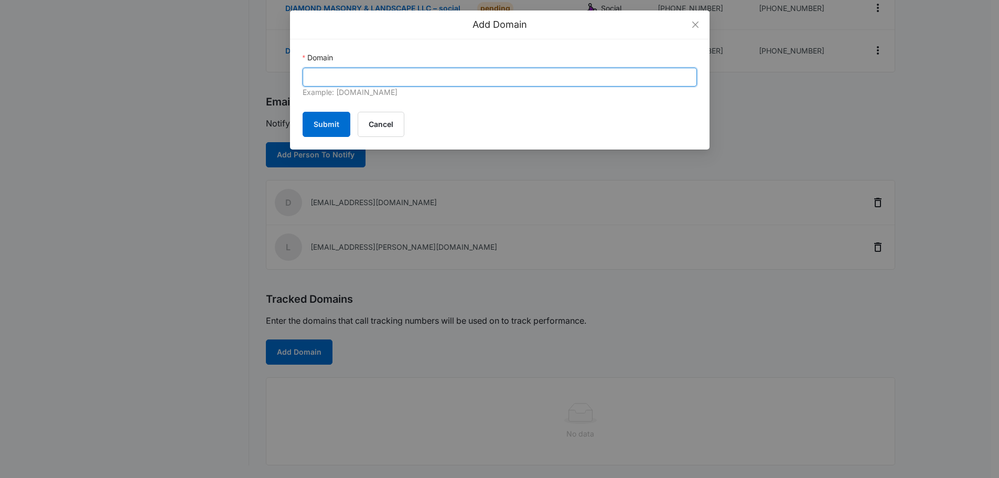
click at [381, 83] on input "Domain" at bounding box center [500, 77] width 395 height 19
paste input "[URL][DOMAIN_NAME]"
drag, startPoint x: 335, startPoint y: 78, endPoint x: 113, endPoint y: 100, distance: 223.5
click at [113, 100] on div "Add Domain Domain [URL][DOMAIN_NAME] Example: [DOMAIN_NAME] Submit Cancel" at bounding box center [499, 239] width 999 height 478
click at [429, 82] on input "[DOMAIN_NAME][URL]" at bounding box center [500, 77] width 395 height 19
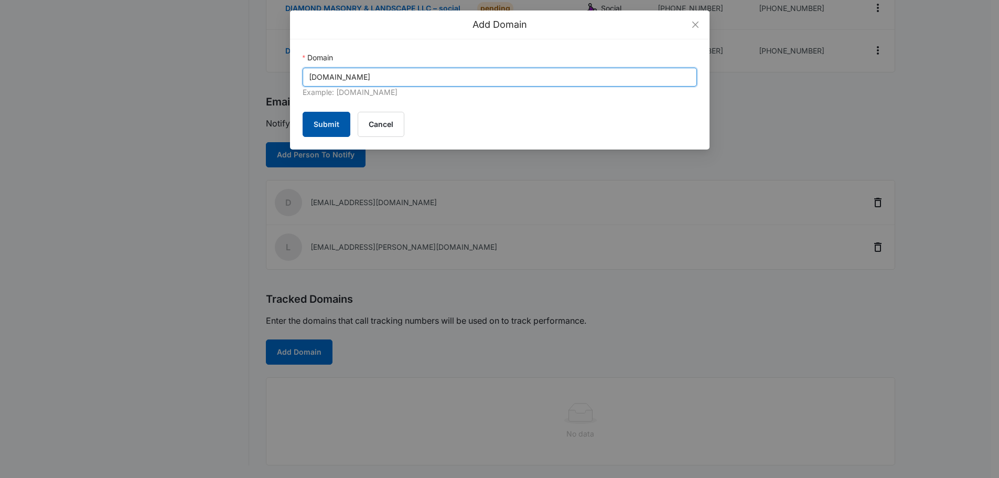
type input "[DOMAIN_NAME]"
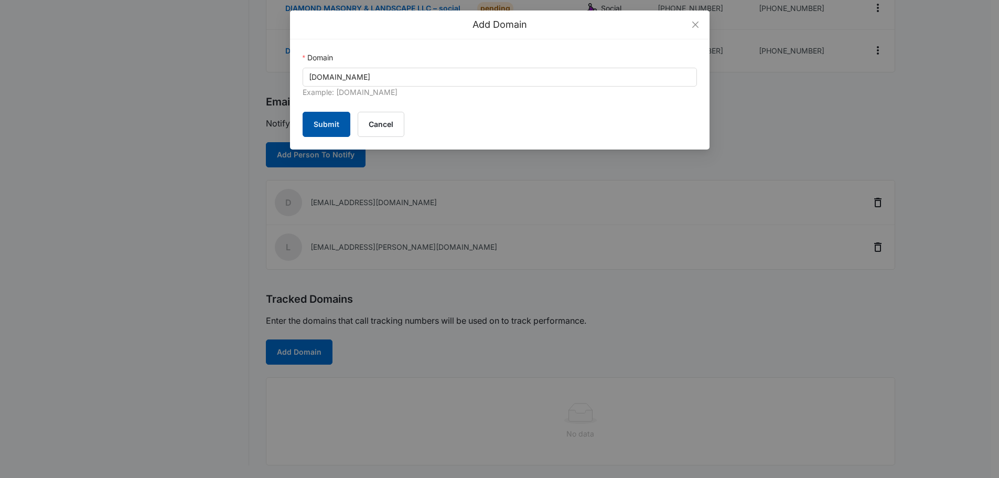
click at [342, 124] on button "Submit" at bounding box center [327, 124] width 48 height 25
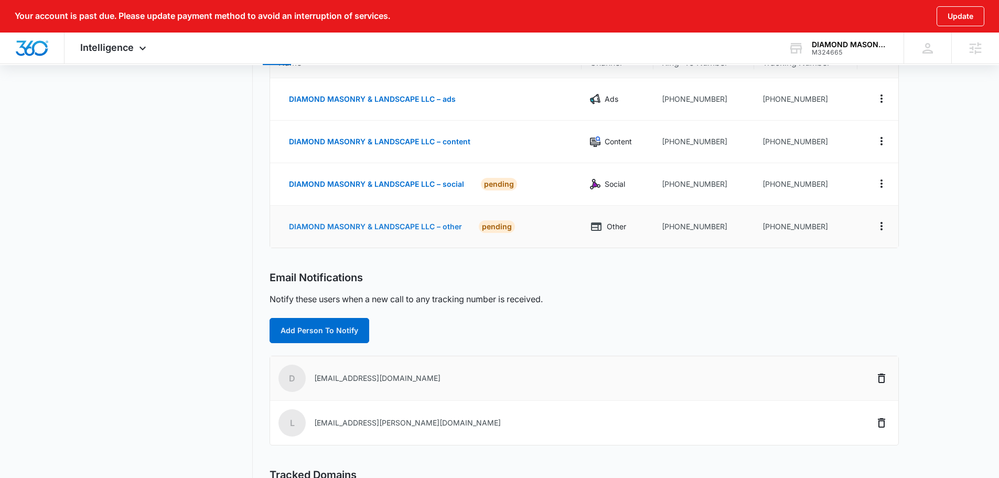
scroll to position [0, 0]
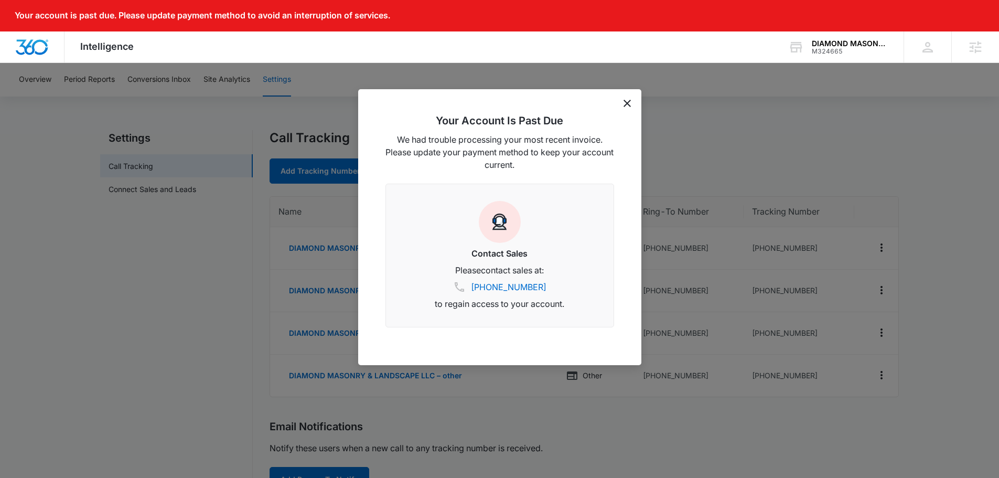
click at [626, 101] on icon "dismiss this dialog" at bounding box center [627, 103] width 7 height 7
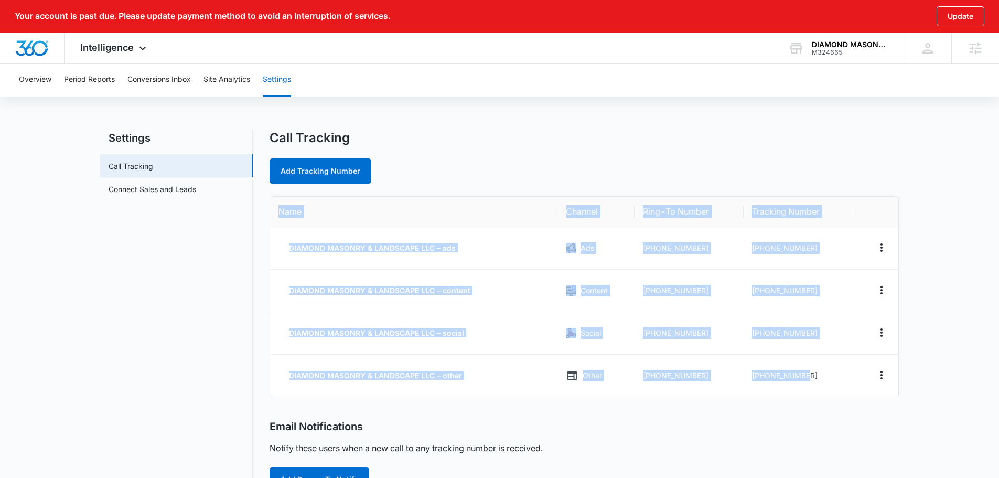
drag, startPoint x: 814, startPoint y: 376, endPoint x: 267, endPoint y: 207, distance: 572.7
click at [267, 207] on div "Settings Call Tracking Connect Sales and Leads Call Tracking Add Tracking Numbe…" at bounding box center [499, 433] width 799 height 606
copy table "Name Channel Ring-To Number Tracking Number DIAMOND MASONRY & LANDSCAPE LLC – a…"
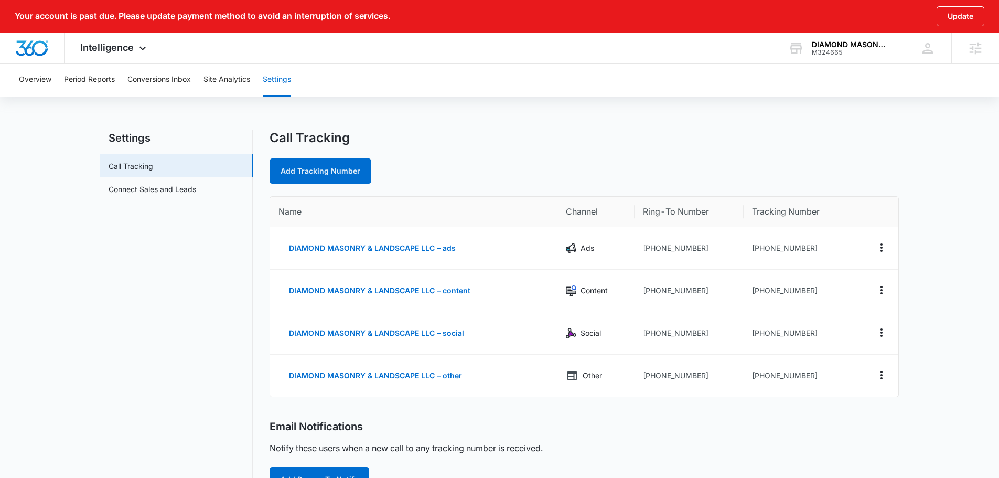
click at [975, 269] on main "Settings Call Tracking Connect Sales and Leads Call Tracking Add Tracking Numbe…" at bounding box center [499, 439] width 999 height 619
drag, startPoint x: 806, startPoint y: 248, endPoint x: 759, endPoint y: 246, distance: 47.2
click at [759, 246] on td "[PHONE_NUMBER]" at bounding box center [799, 248] width 111 height 42
copy td "6234737345"
drag, startPoint x: 813, startPoint y: 291, endPoint x: 761, endPoint y: 291, distance: 52.5
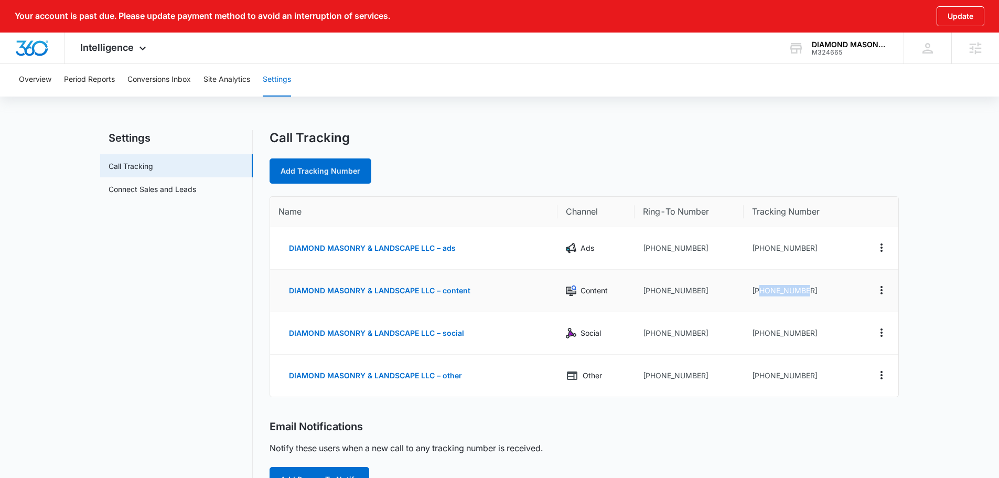
click at [761, 291] on td "[PHONE_NUMBER]" at bounding box center [799, 291] width 111 height 42
copy td "6234737362"
drag, startPoint x: 808, startPoint y: 335, endPoint x: 762, endPoint y: 333, distance: 46.2
click at [762, 333] on td "[PHONE_NUMBER]" at bounding box center [799, 333] width 111 height 42
copy td "6234737393"
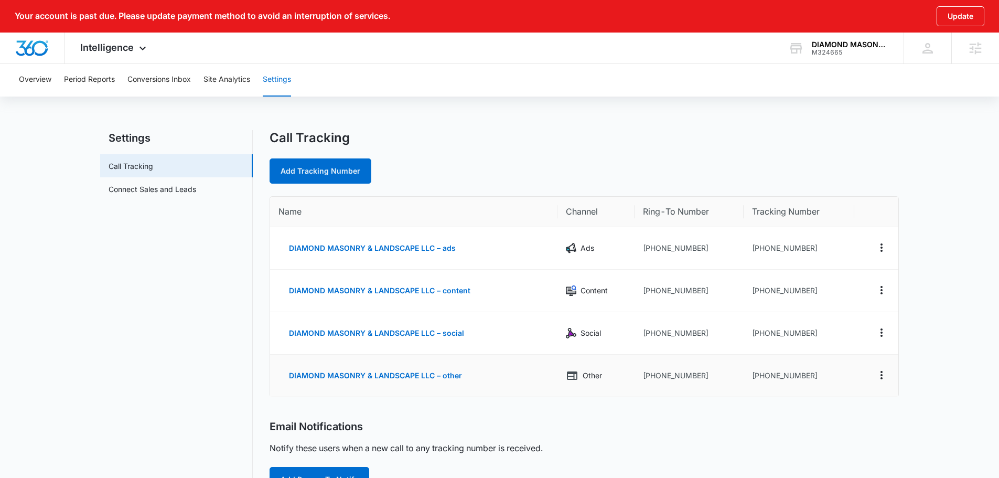
drag, startPoint x: 835, startPoint y: 359, endPoint x: 823, endPoint y: 369, distance: 16.0
click at [835, 359] on td "[PHONE_NUMBER]" at bounding box center [799, 376] width 111 height 42
drag, startPoint x: 797, startPoint y: 376, endPoint x: 759, endPoint y: 378, distance: 37.8
click at [759, 378] on td "[PHONE_NUMBER]" at bounding box center [799, 376] width 111 height 42
copy td "6234737401"
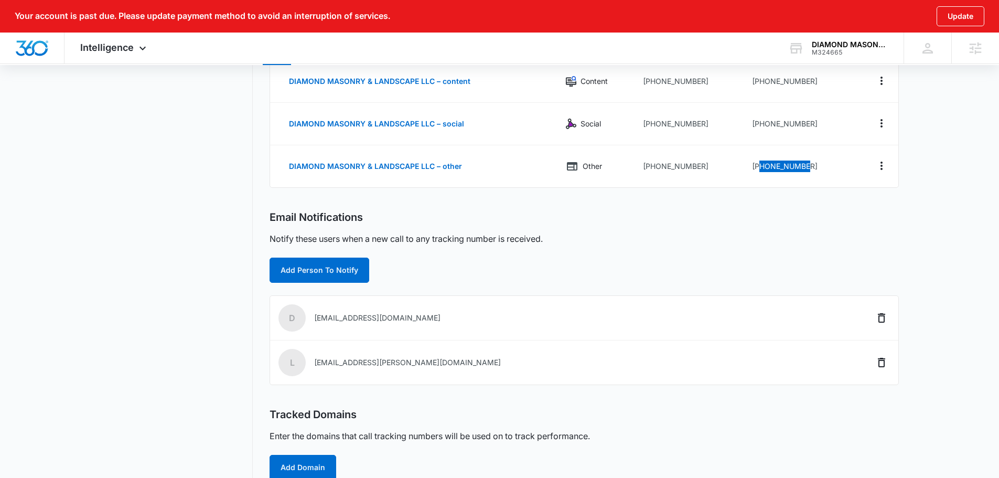
scroll to position [210, 0]
click at [167, 59] on div "Intelligence Apps Reputation Websites Forms CRM Email Social Content Ads Intell…" at bounding box center [499, 48] width 999 height 31
click at [133, 51] on span "Intelligence" at bounding box center [107, 47] width 54 height 11
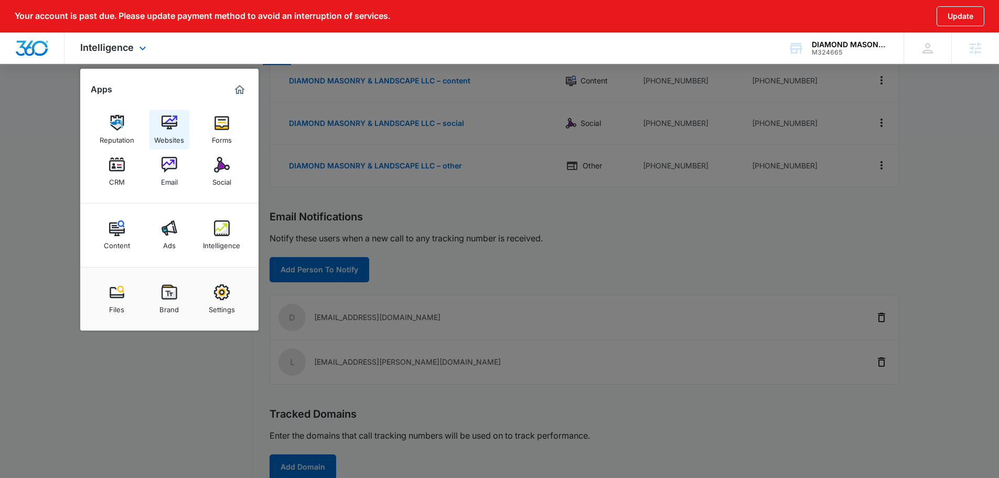
click at [179, 113] on link "Websites" at bounding box center [170, 130] width 40 height 40
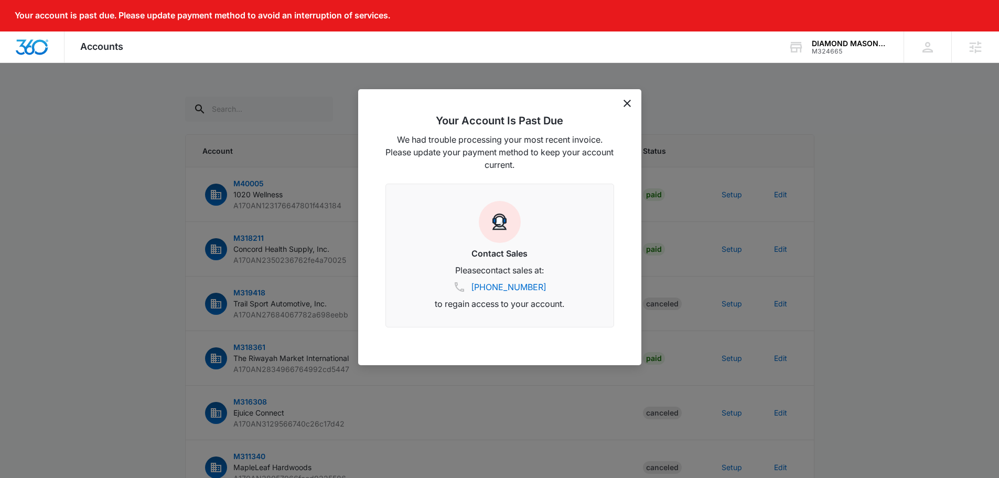
click at [628, 107] on div "Your Account Is Past Due We had trouble processing your most recent invoice. Pl…" at bounding box center [499, 227] width 283 height 276
click at [626, 103] on icon "dismiss this dialog" at bounding box center [627, 103] width 7 height 7
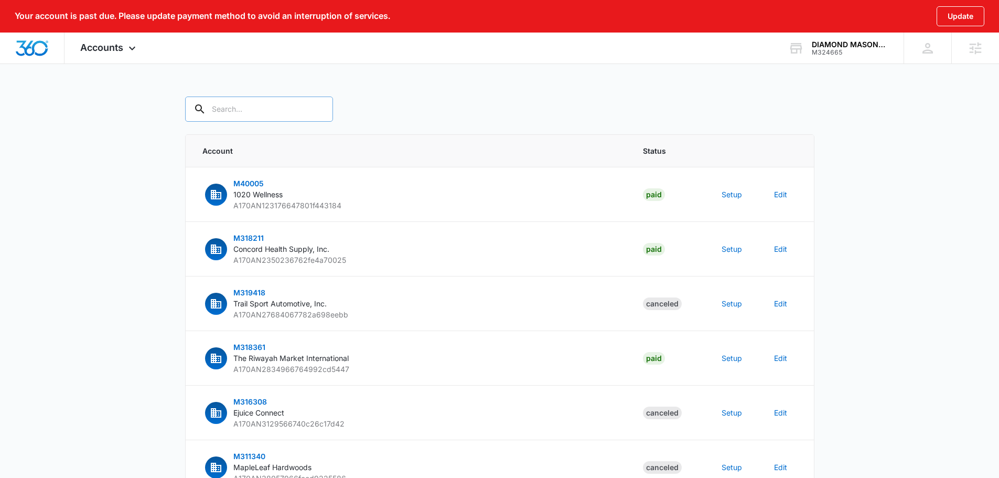
drag, startPoint x: 273, startPoint y: 113, endPoint x: 267, endPoint y: 113, distance: 6.3
click at [267, 113] on input "text" at bounding box center [259, 109] width 148 height 25
type input "m324665"
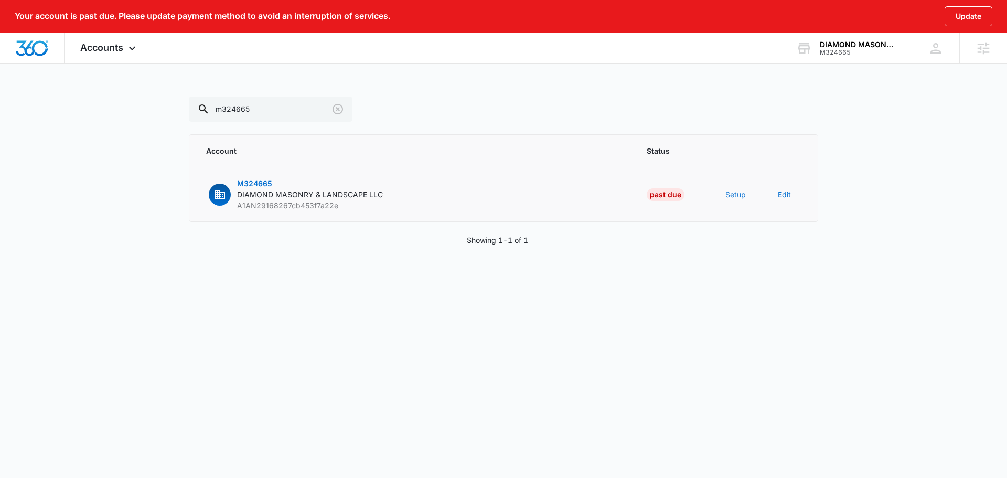
click at [731, 198] on button "Setup" at bounding box center [736, 194] width 20 height 11
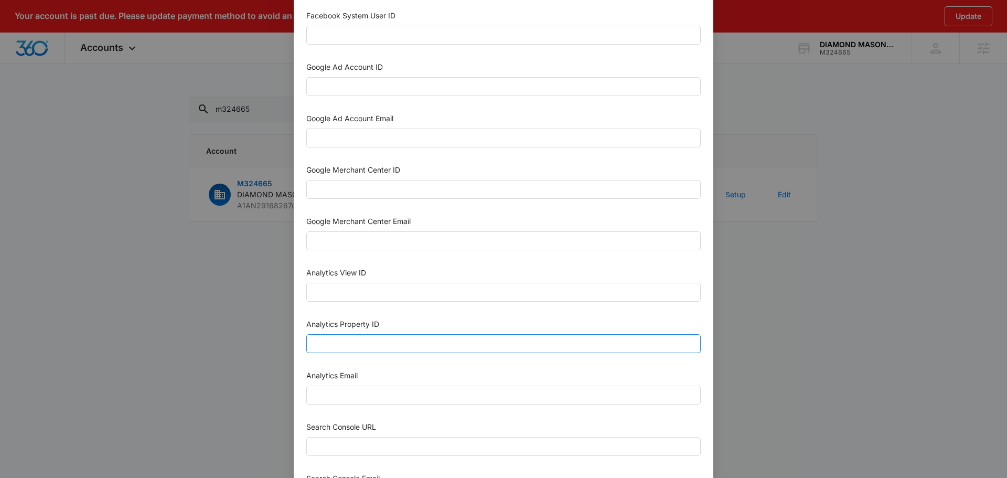
scroll to position [315, 0]
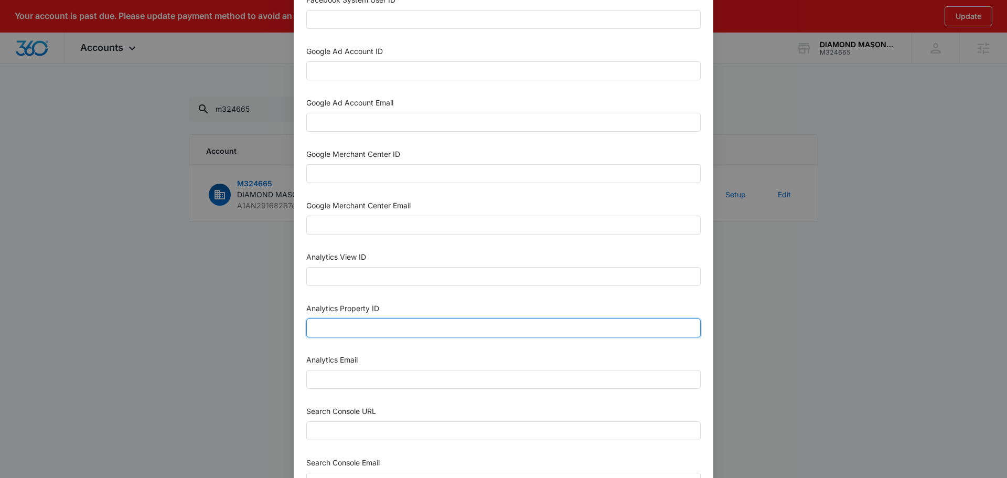
click at [391, 319] on input "Analytics Property ID" at bounding box center [503, 327] width 395 height 19
paste input "504600185"
type input "504600185"
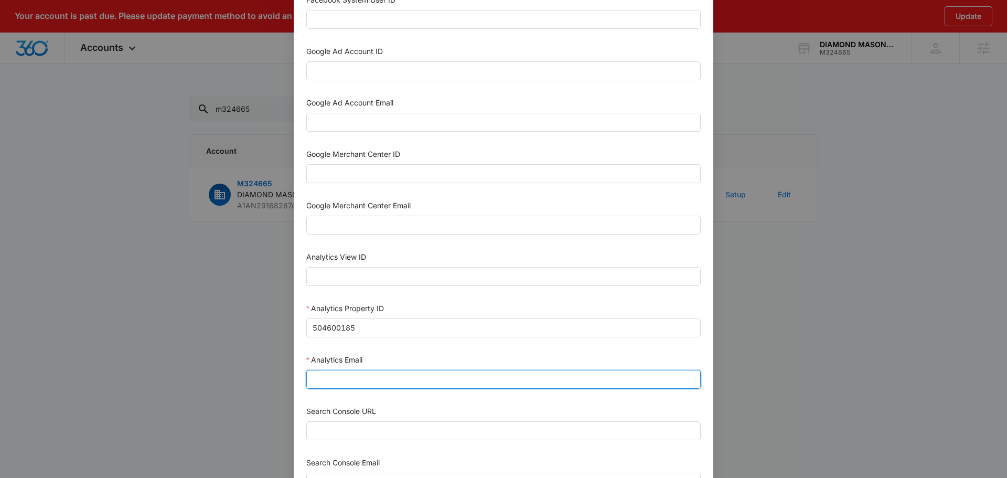
click at [380, 383] on input "Analytics Email" at bounding box center [503, 379] width 395 height 19
type input "m360+accounts1029@madwiremedia.com"
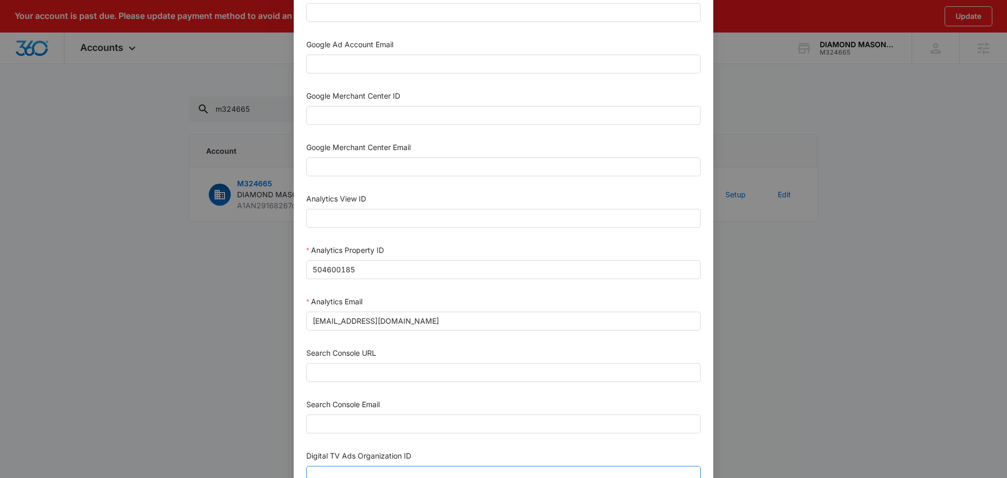
scroll to position [457, 0]
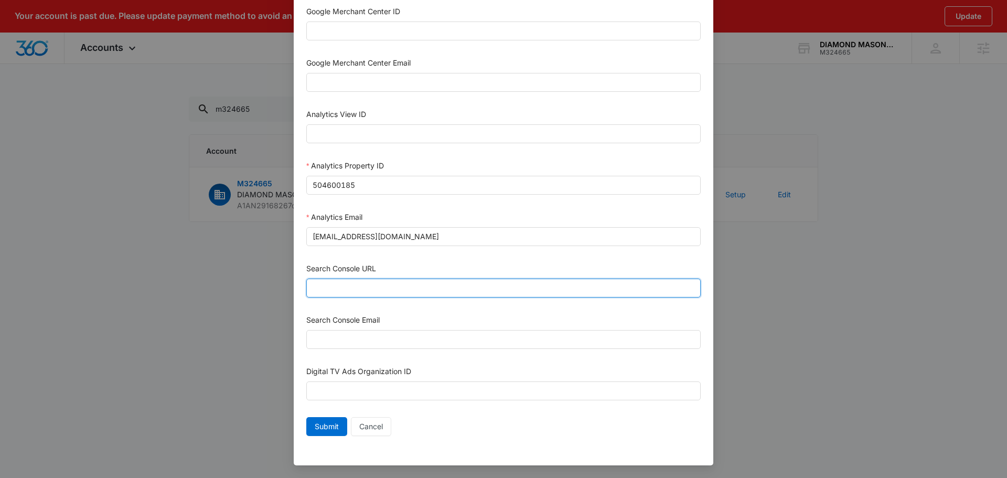
click at [404, 290] on input "Search Console URL" at bounding box center [503, 288] width 395 height 19
paste input "[URL][DOMAIN_NAME]"
type input "[URL][DOMAIN_NAME]"
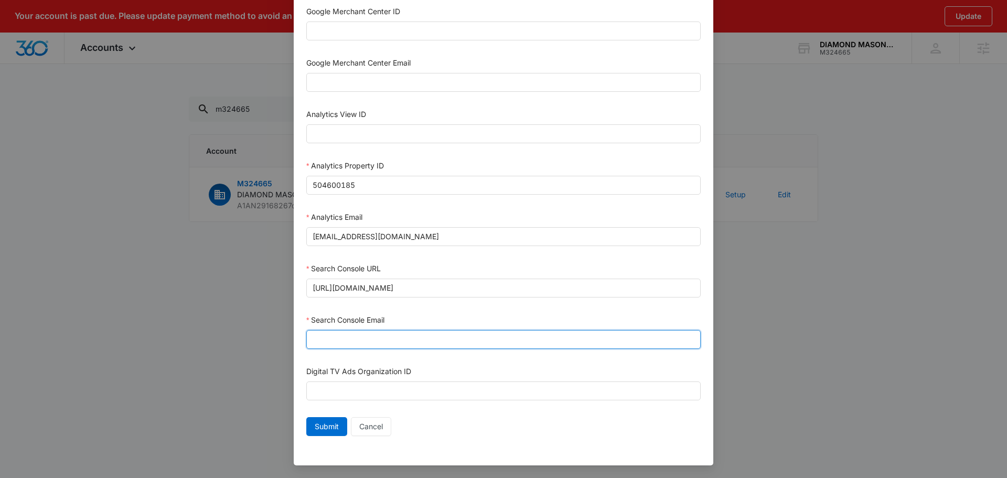
click at [361, 347] on input "Search Console Email" at bounding box center [503, 339] width 395 height 19
type input "m360+accounts1029@madwiremedia.com"
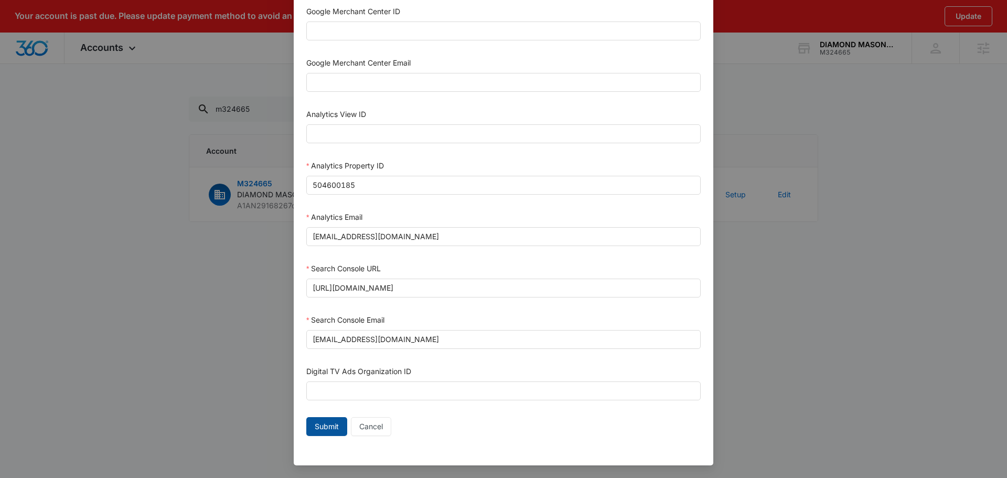
click at [323, 424] on span "Submit" at bounding box center [327, 427] width 24 height 12
